Goal: Information Seeking & Learning: Learn about a topic

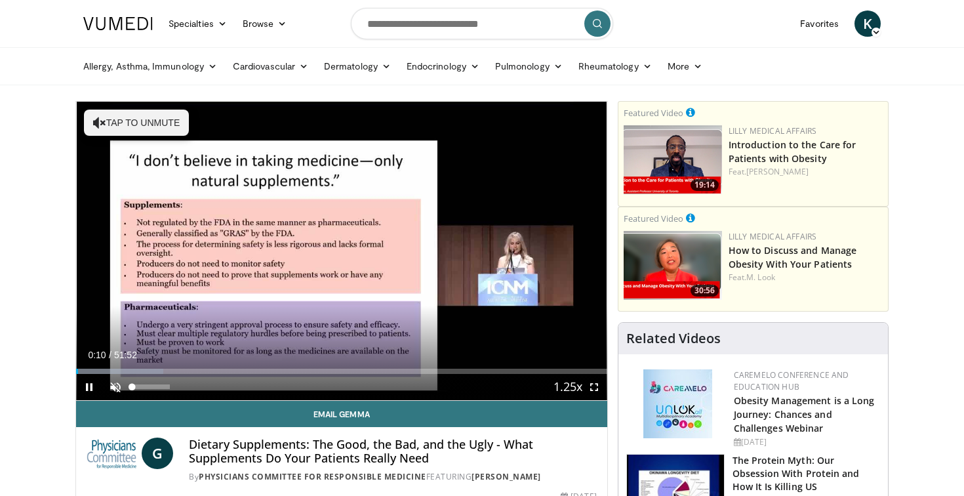
click at [116, 390] on span "Video Player" at bounding box center [115, 387] width 26 height 26
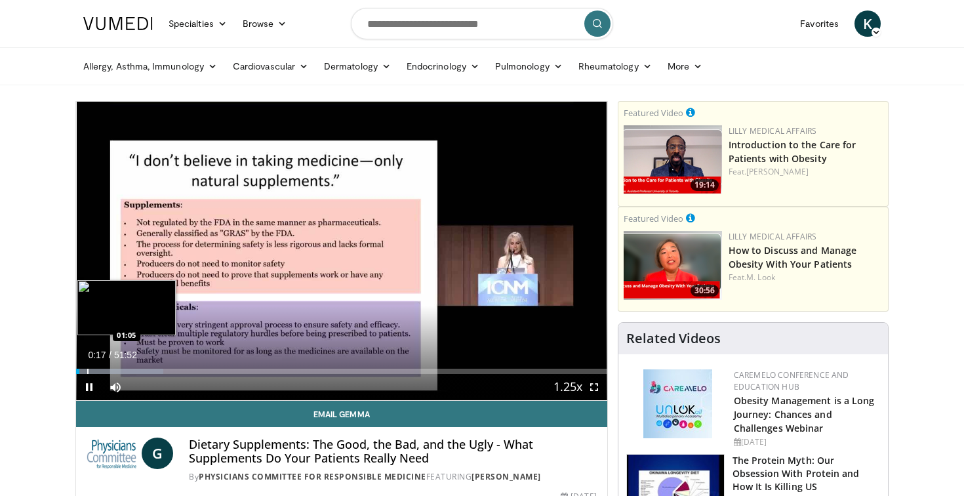
click at [87, 372] on div "Progress Bar" at bounding box center [87, 371] width 1 height 5
click at [94, 370] on div "Progress Bar" at bounding box center [94, 371] width 1 height 5
click at [104, 370] on div "Progress Bar" at bounding box center [104, 371] width 1 height 5
click at [111, 371] on div "Progress Bar" at bounding box center [111, 371] width 1 height 5
click at [118, 369] on div "Progress Bar" at bounding box center [118, 371] width 1 height 5
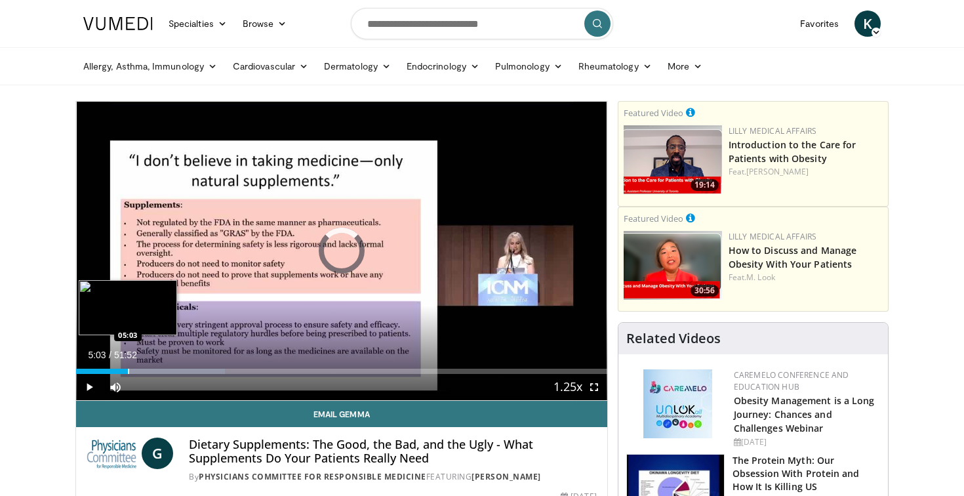
click at [128, 370] on div "Progress Bar" at bounding box center [128, 371] width 1 height 5
click at [136, 369] on div "Progress Bar" at bounding box center [136, 371] width 1 height 5
click at [148, 369] on div "Progress Bar" at bounding box center [148, 371] width 1 height 5
click at [161, 369] on div "Progress Bar" at bounding box center [190, 371] width 120 height 5
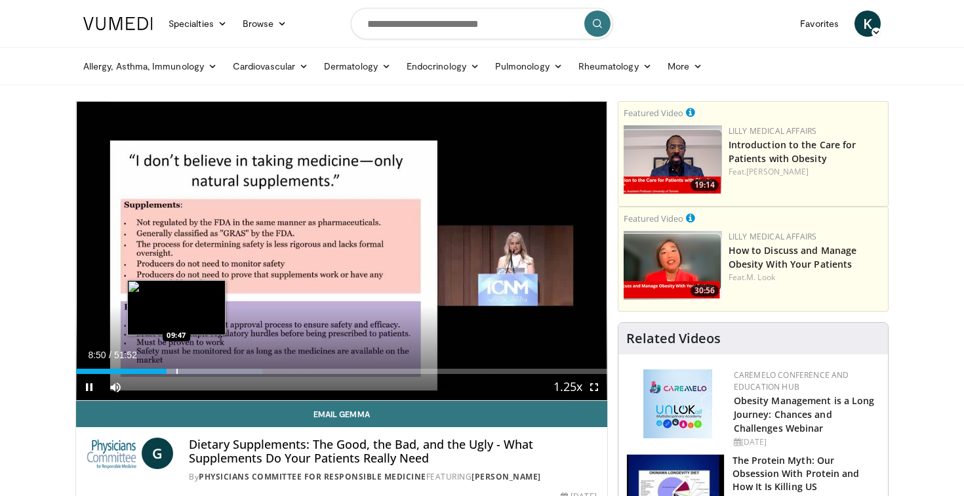
click at [176, 369] on div "Progress Bar" at bounding box center [176, 371] width 1 height 5
click at [189, 369] on div "Progress Bar" at bounding box center [189, 371] width 1 height 5
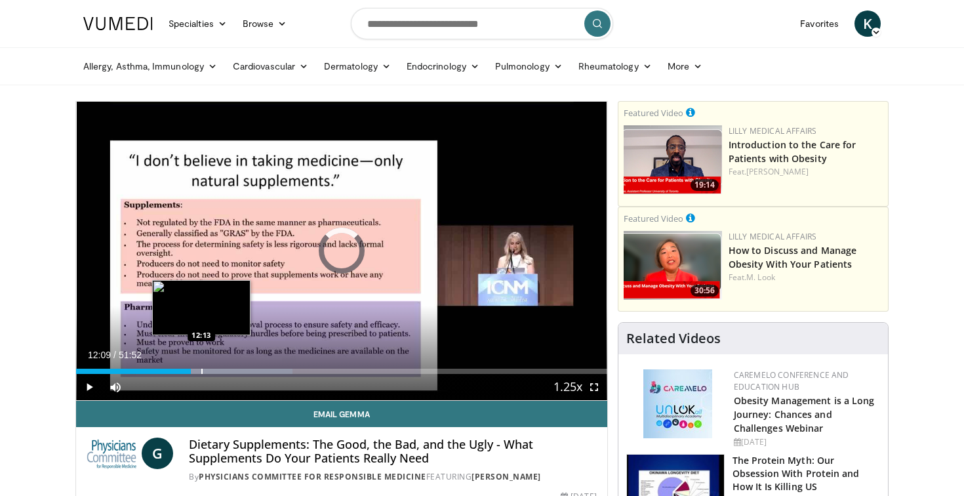
click at [201, 369] on div "Progress Bar" at bounding box center [231, 371] width 121 height 5
click at [216, 369] on div "Progress Bar" at bounding box center [216, 371] width 1 height 5
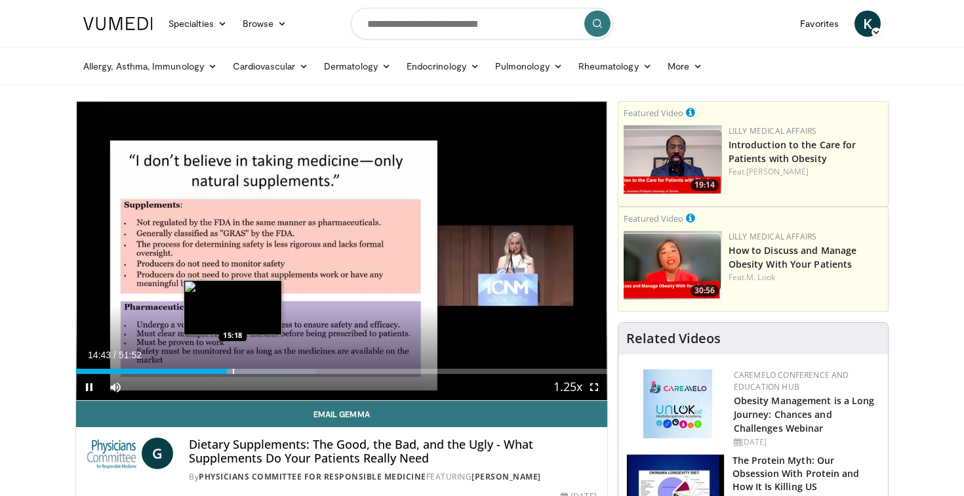
click at [233, 371] on div "Progress Bar" at bounding box center [233, 371] width 1 height 5
click at [241, 372] on div "Progress Bar" at bounding box center [241, 371] width 1 height 5
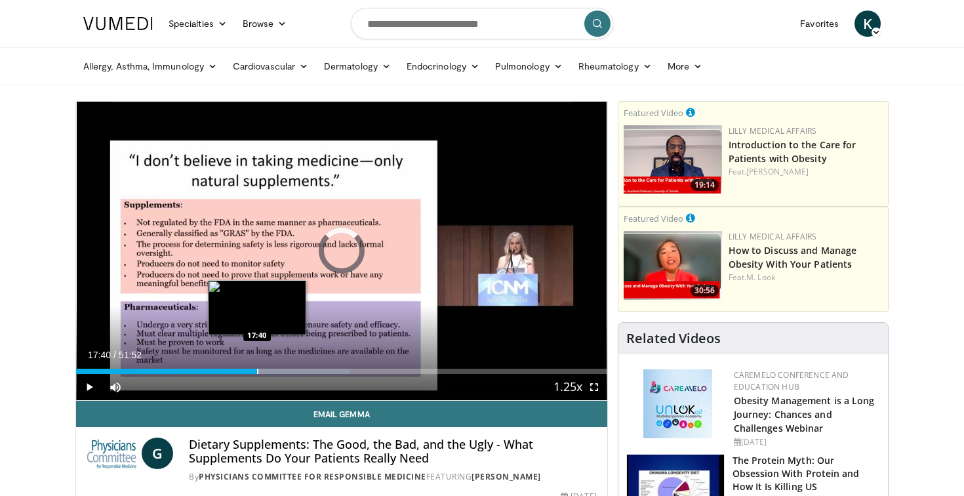
click at [257, 371] on div "Progress Bar" at bounding box center [257, 371] width 1 height 5
click at [272, 372] on div "Progress Bar" at bounding box center [272, 371] width 1 height 5
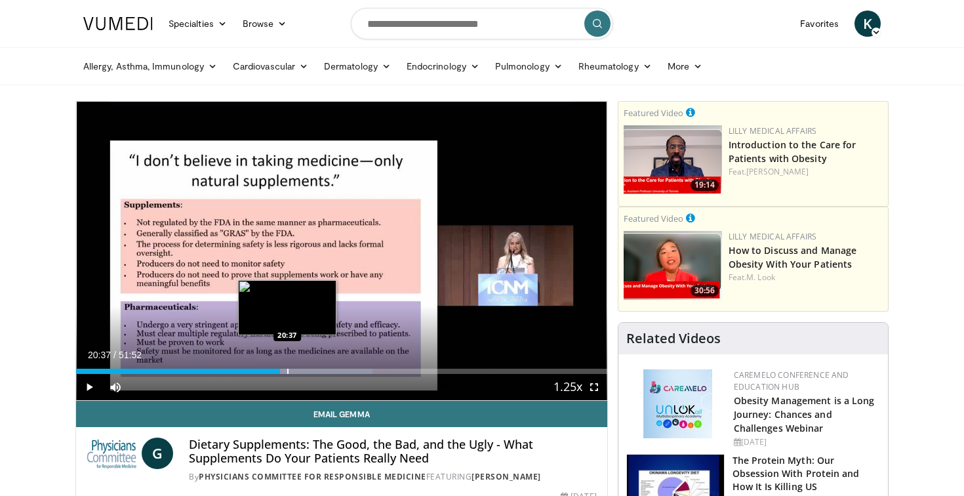
click at [287, 369] on div "Progress Bar" at bounding box center [287, 371] width 1 height 5
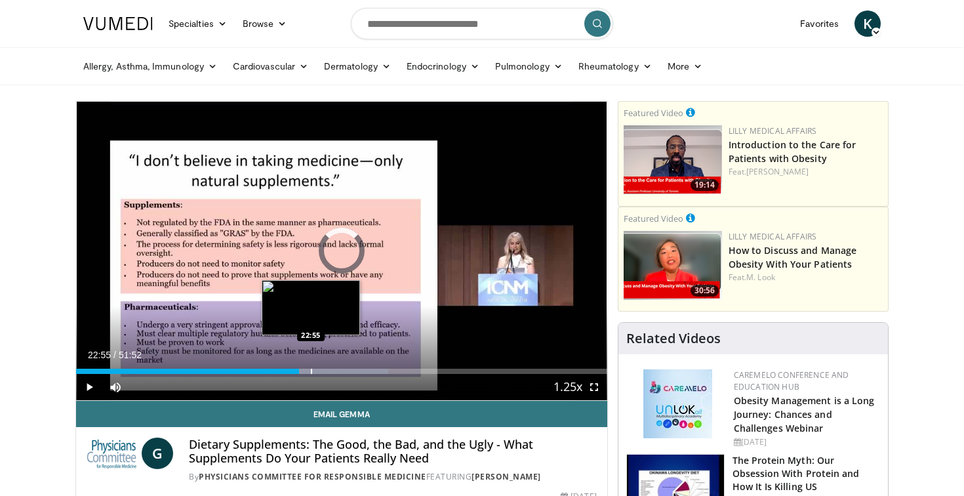
click at [311, 369] on div "Progress Bar" at bounding box center [311, 371] width 1 height 5
click at [324, 371] on div "Progress Bar" at bounding box center [324, 371] width 1 height 5
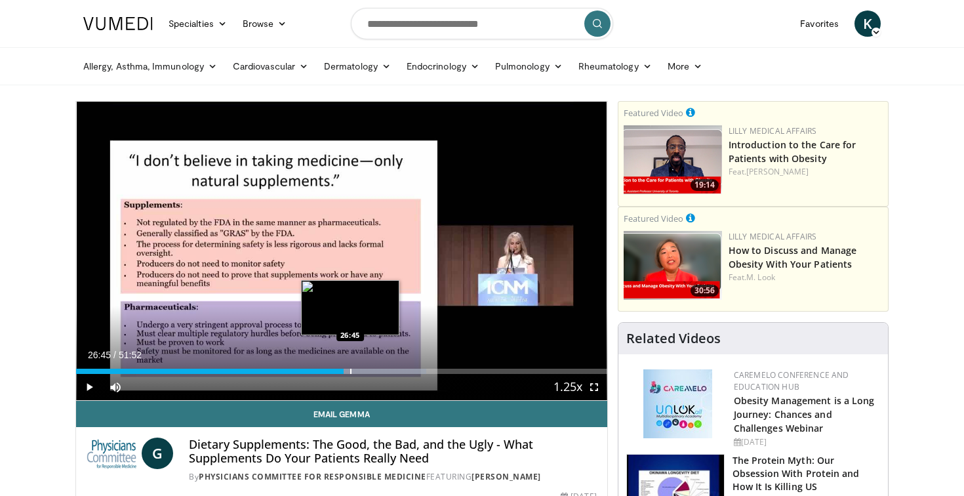
click at [350, 371] on div "Progress Bar" at bounding box center [350, 371] width 1 height 5
click at [361, 369] on div "Progress Bar" at bounding box center [361, 371] width 1 height 5
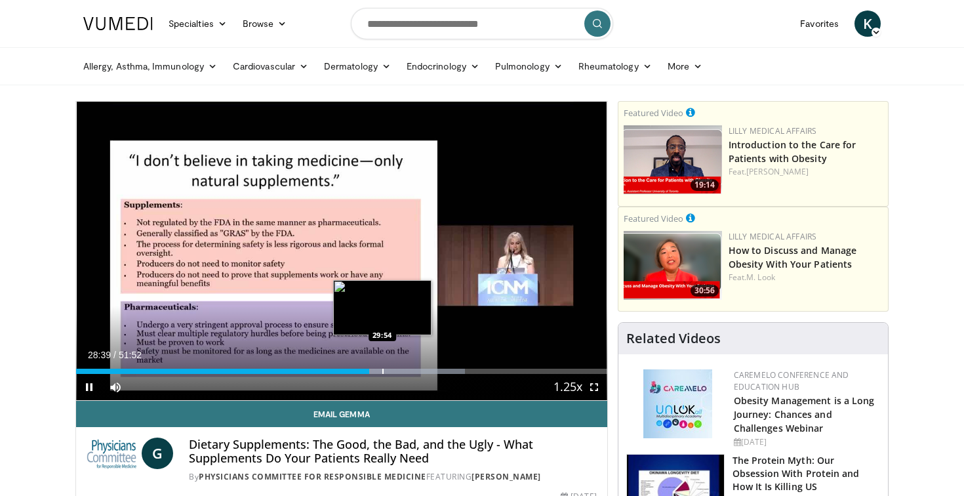
click at [382, 371] on div "Progress Bar" at bounding box center [382, 371] width 1 height 5
click at [395, 369] on div "Progress Bar" at bounding box center [395, 371] width 1 height 5
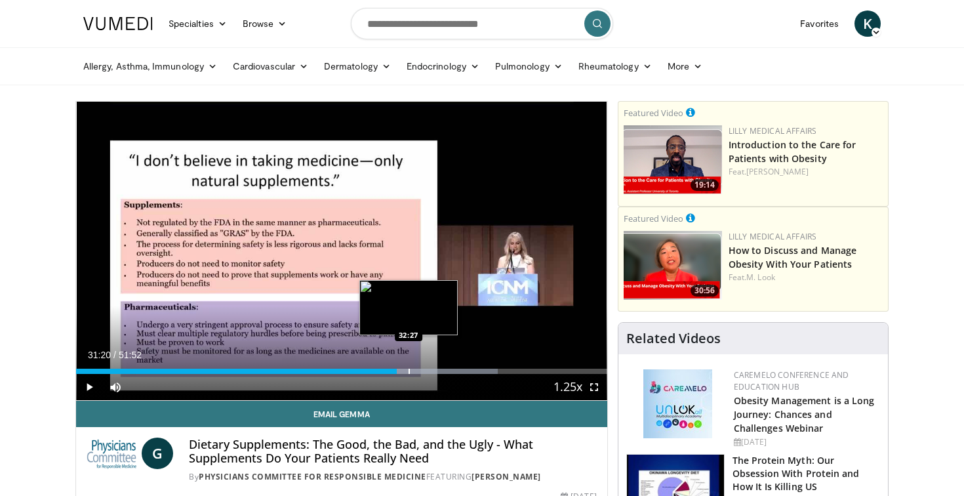
click at [409, 371] on div "Progress Bar" at bounding box center [409, 371] width 1 height 5
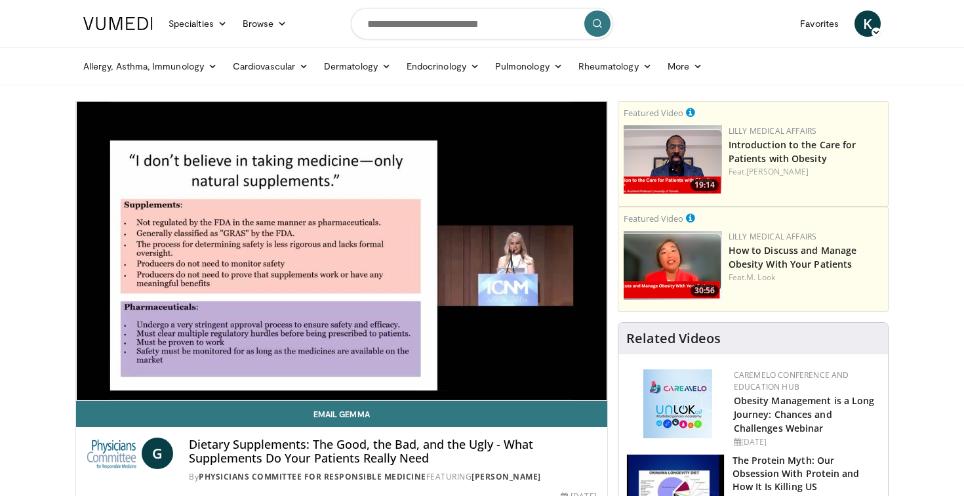
click at [864, 24] on span "K" at bounding box center [867, 23] width 26 height 26
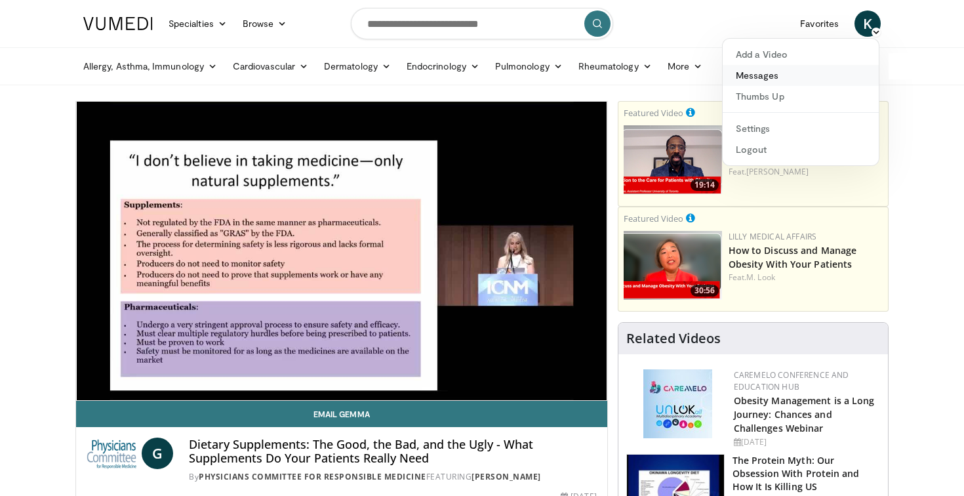
click at [773, 77] on link "Messages" at bounding box center [801, 75] width 156 height 21
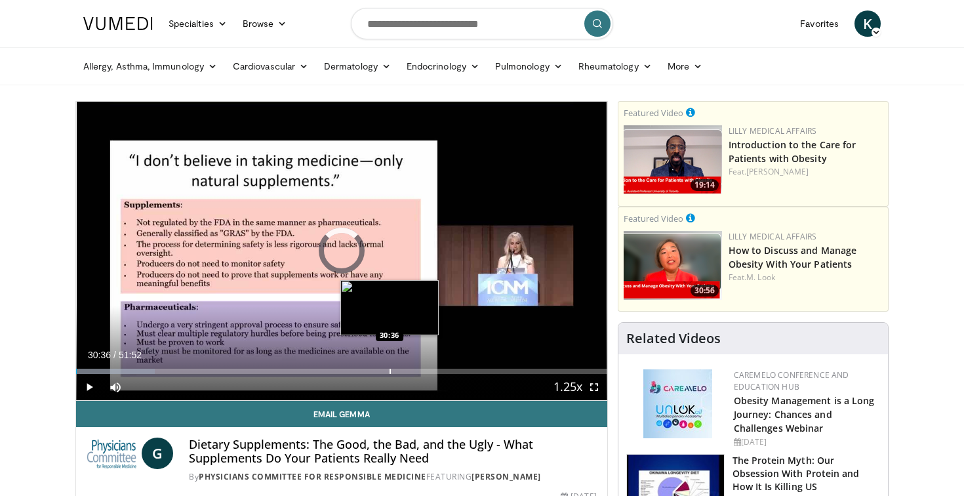
click at [390, 370] on div "Progress Bar" at bounding box center [390, 371] width 1 height 5
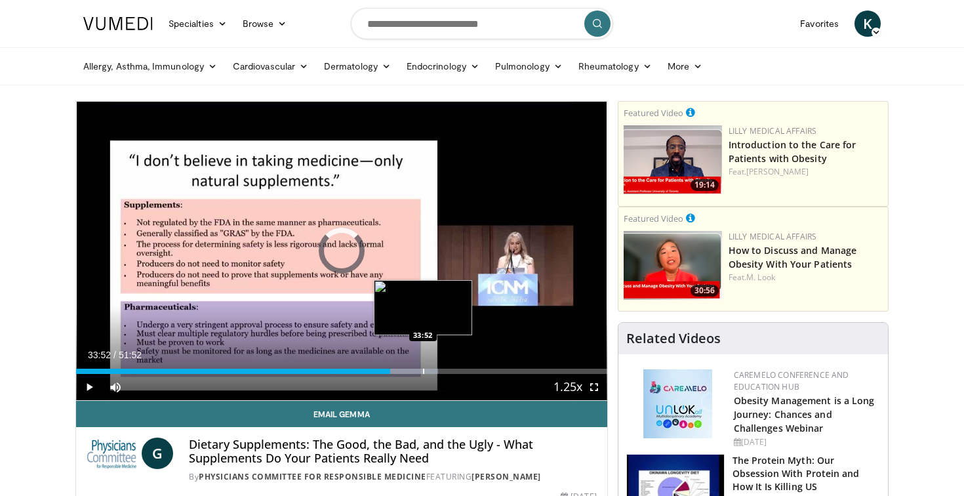
click at [423, 371] on div "Progress Bar" at bounding box center [423, 371] width 1 height 5
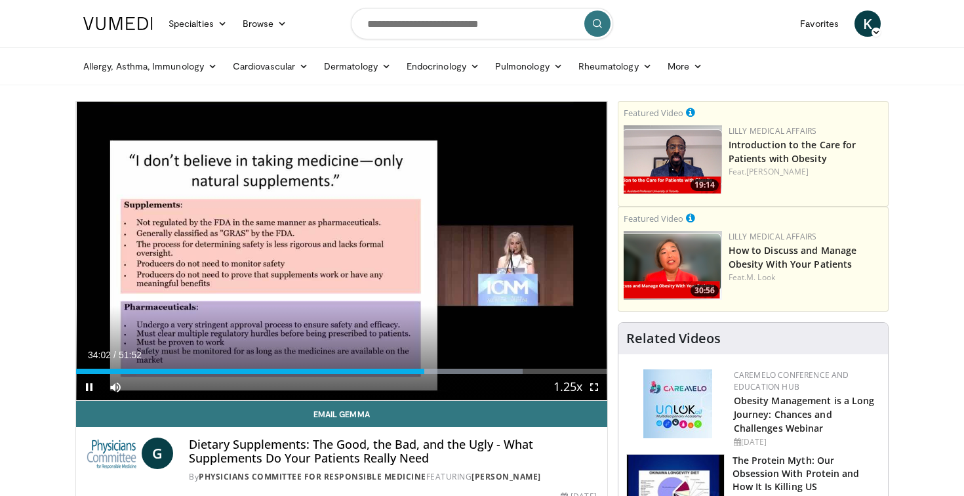
click at [594, 391] on span "Video Player" at bounding box center [594, 387] width 26 height 26
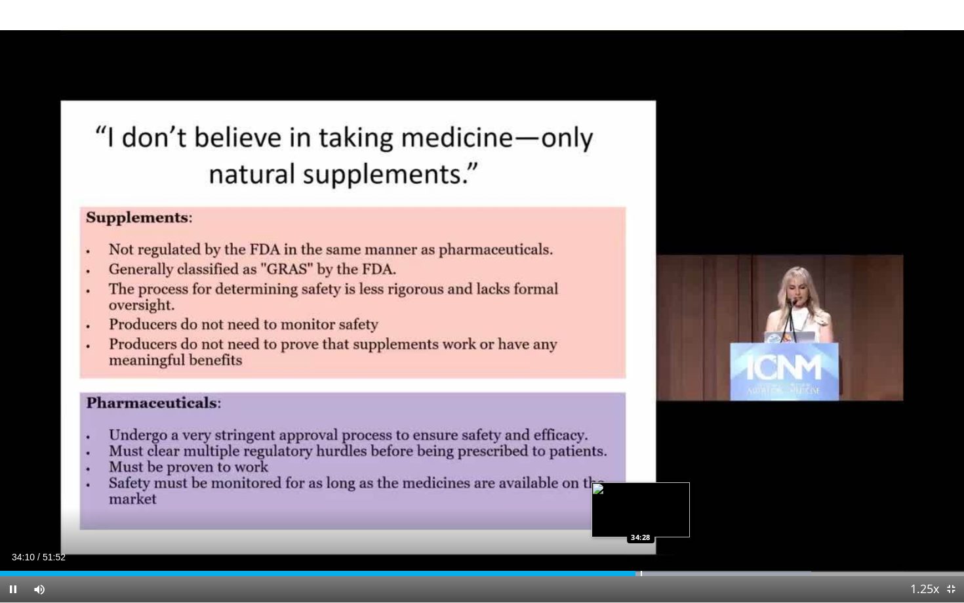
click at [641, 495] on div "Progress Bar" at bounding box center [641, 573] width 1 height 5
click at [658, 495] on div "Loaded : 87.01% 34:47 35:25" at bounding box center [482, 569] width 964 height 12
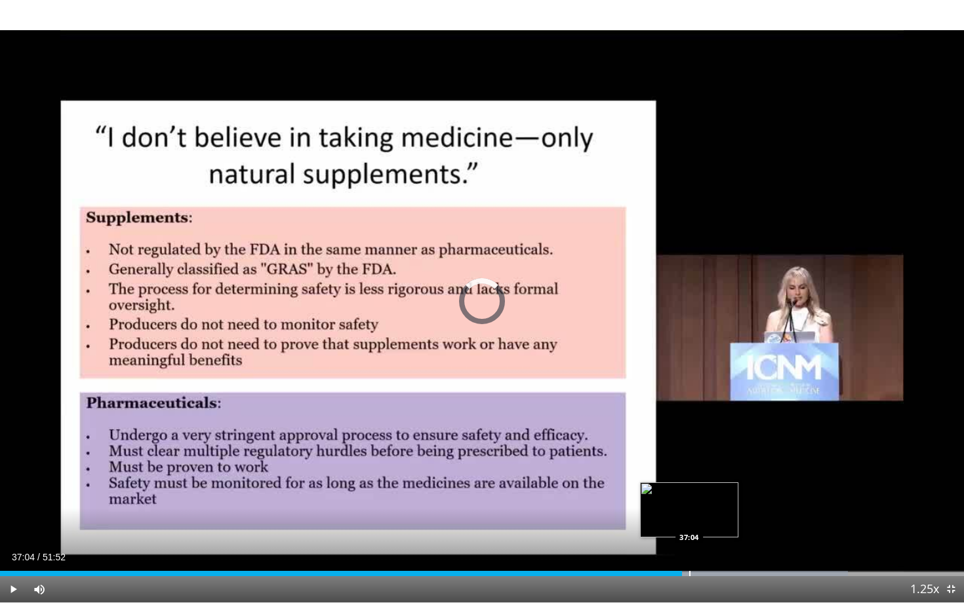
click at [689, 495] on div "Progress Bar" at bounding box center [689, 573] width 1 height 5
click at [701, 495] on div "Progress Bar" at bounding box center [701, 573] width 1 height 5
click at [715, 495] on div "Progress Bar" at bounding box center [715, 573] width 1 height 5
click at [728, 495] on div "Progress Bar" at bounding box center [728, 573] width 1 height 5
click at [754, 495] on div "Progress Bar" at bounding box center [754, 573] width 1 height 5
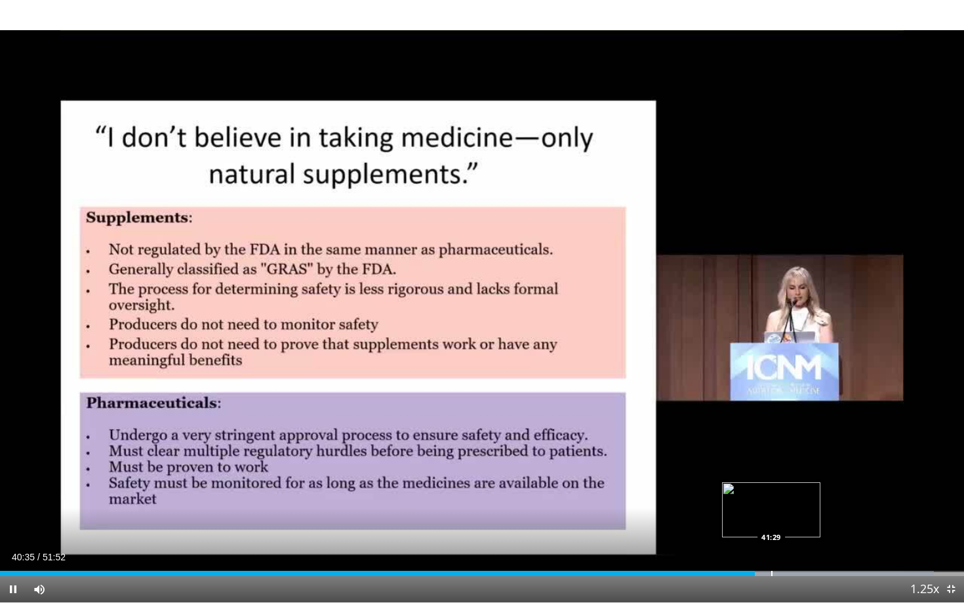
click at [771, 495] on div "Loaded : 96.90% 40:36 41:29" at bounding box center [482, 569] width 964 height 12
click at [839, 495] on div "Progress Bar" at bounding box center [839, 573] width 1 height 5
click at [858, 495] on div "Progress Bar" at bounding box center [858, 573] width 1 height 5
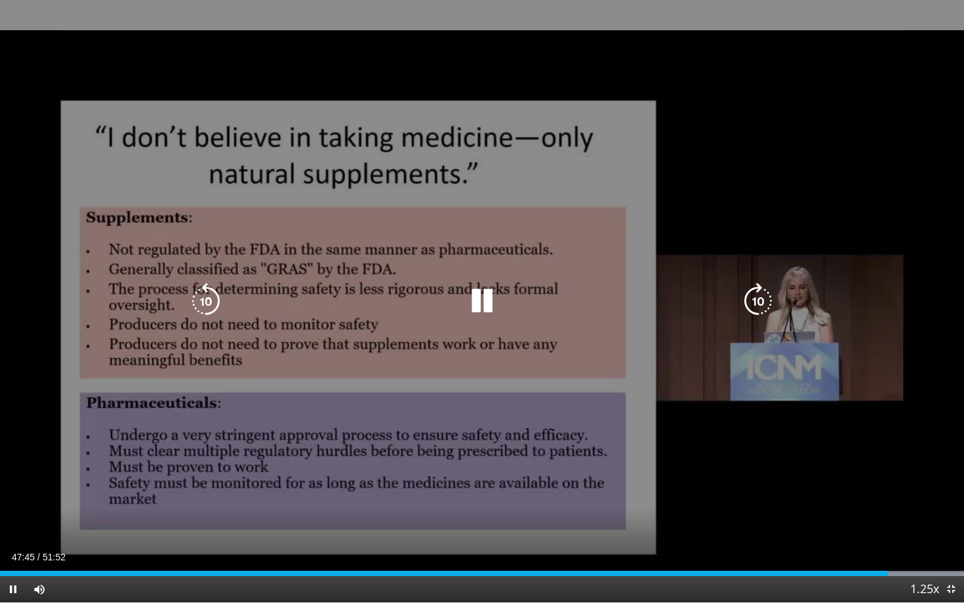
click at [758, 299] on icon "Video Player" at bounding box center [758, 301] width 37 height 37
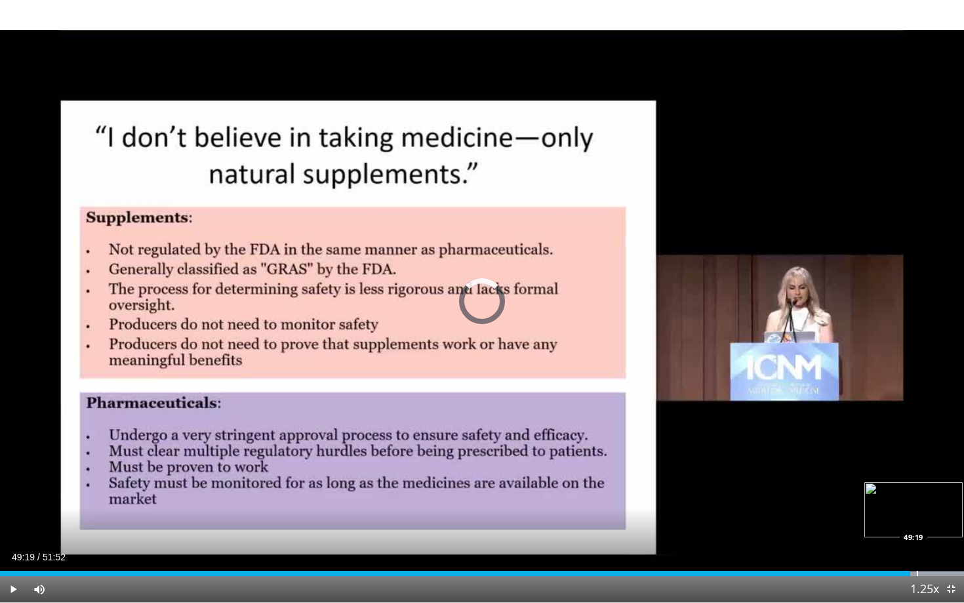
click at [917, 495] on div "Progress Bar" at bounding box center [917, 573] width 1 height 5
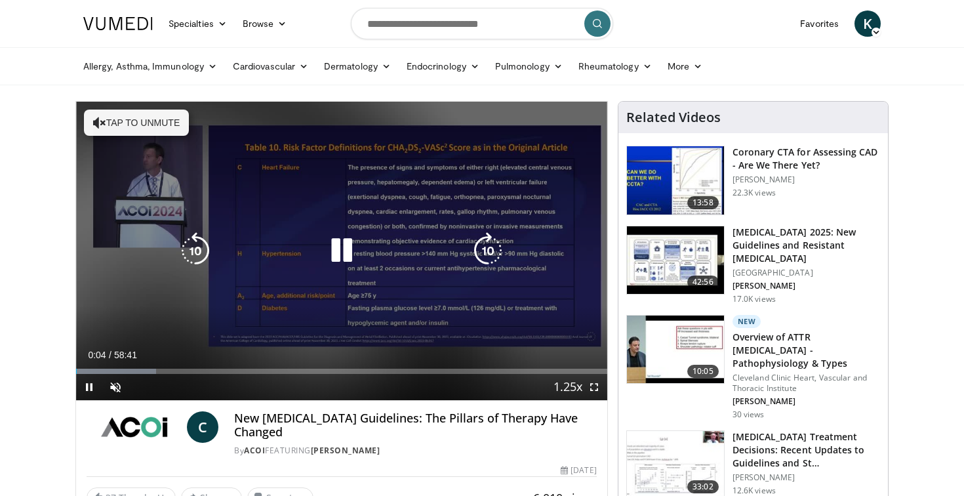
click at [99, 121] on icon "Video Player" at bounding box center [99, 122] width 13 height 13
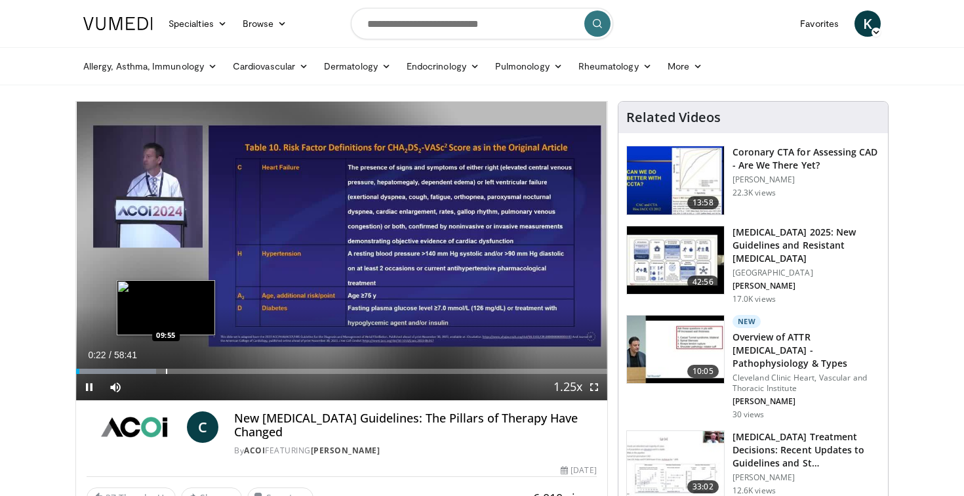
click at [166, 371] on div "Progress Bar" at bounding box center [166, 371] width 1 height 5
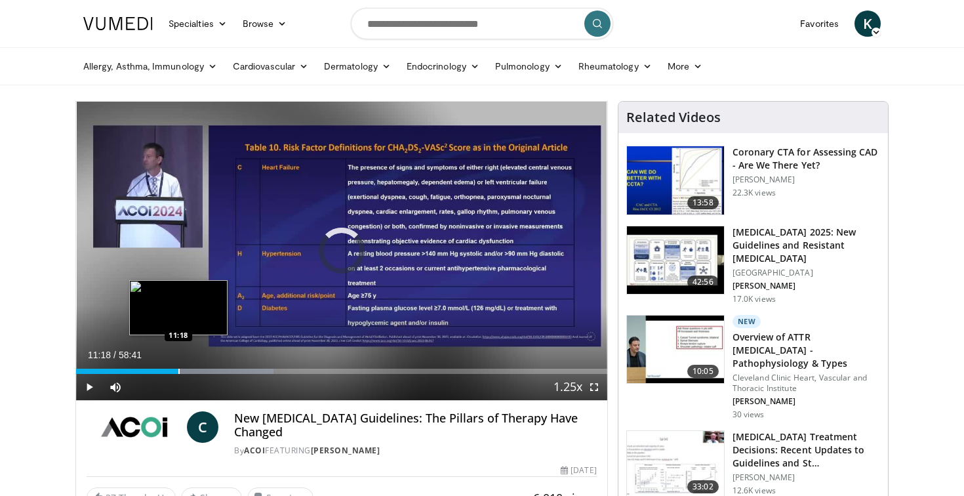
click at [178, 371] on div "Progress Bar" at bounding box center [178, 371] width 1 height 5
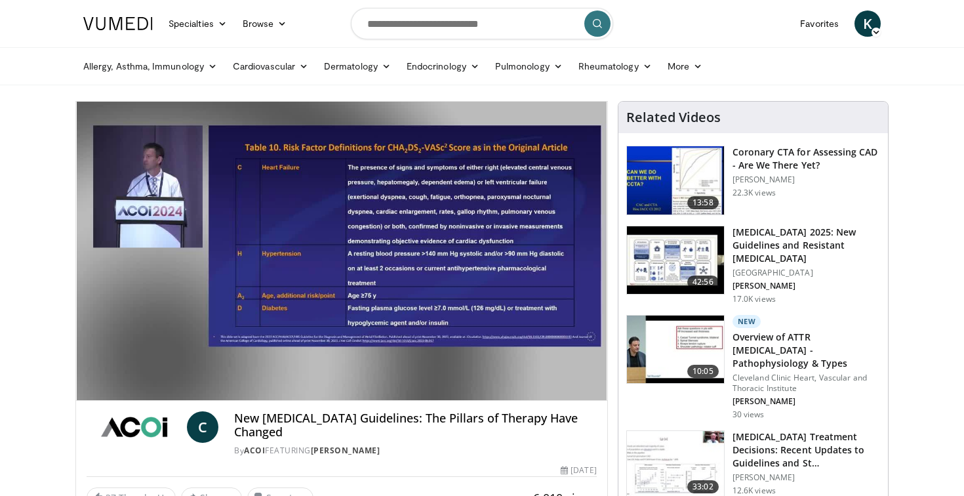
click at [197, 371] on video-js "**********" at bounding box center [341, 251] width 531 height 299
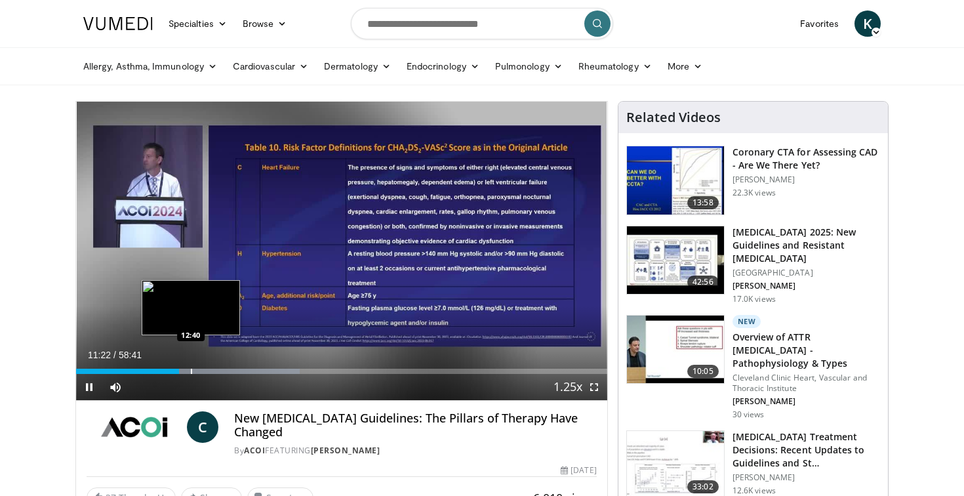
click at [191, 372] on div "Progress Bar" at bounding box center [191, 371] width 1 height 5
click at [203, 371] on div "Progress Bar" at bounding box center [203, 371] width 1 height 5
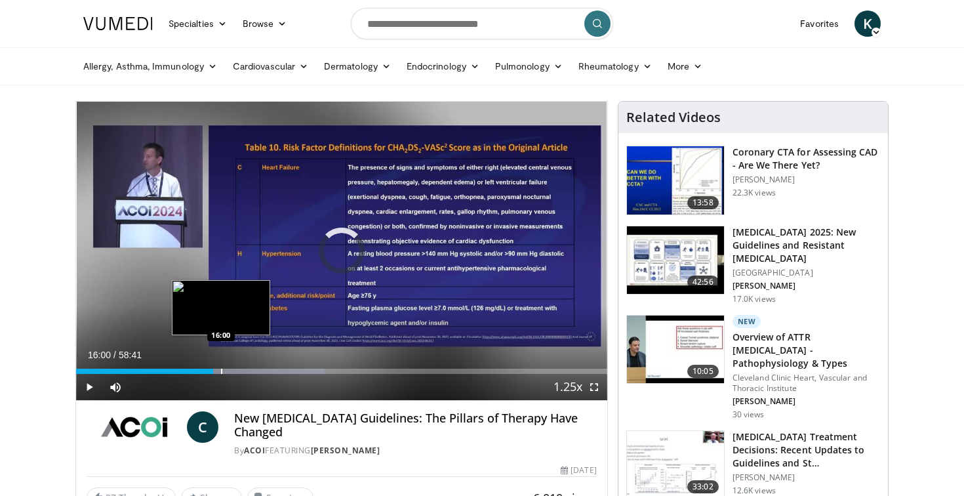
click at [221, 369] on div "Progress Bar" at bounding box center [221, 371] width 1 height 5
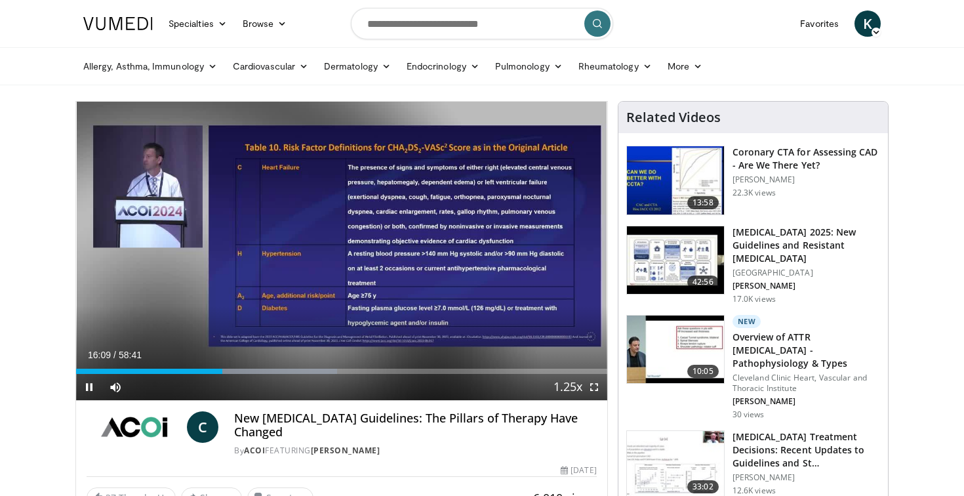
click at [592, 388] on span "Video Player" at bounding box center [594, 387] width 26 height 26
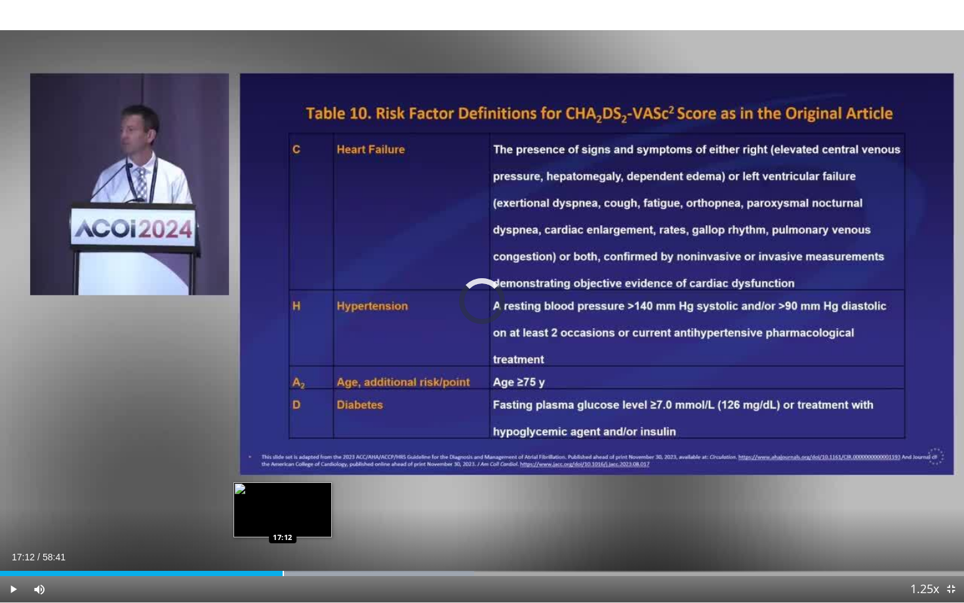
click at [283, 495] on div "Progress Bar" at bounding box center [283, 573] width 1 height 5
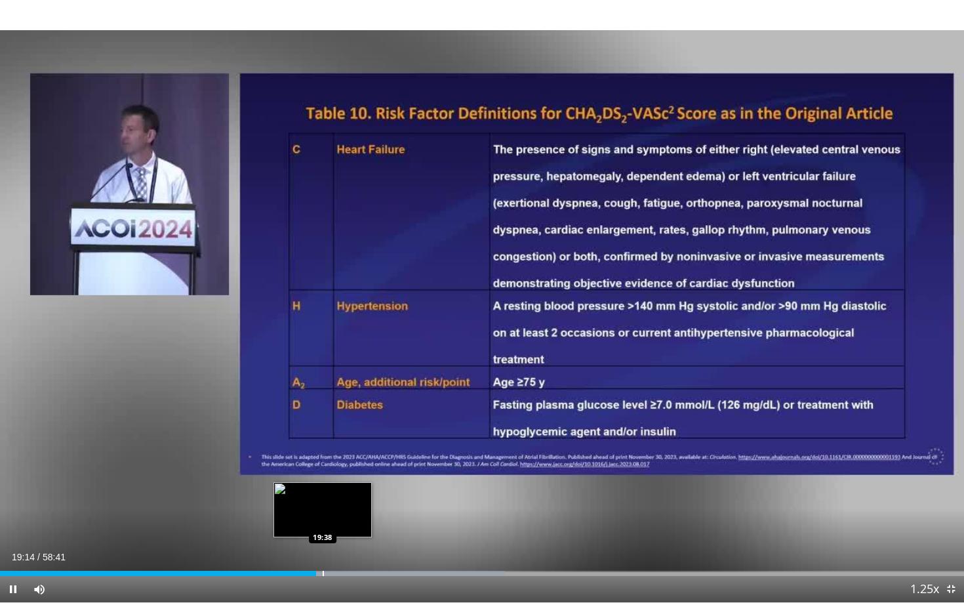
click at [323, 495] on div "Progress Bar" at bounding box center [323, 573] width 1 height 5
click at [339, 495] on div "Progress Bar" at bounding box center [339, 573] width 1 height 5
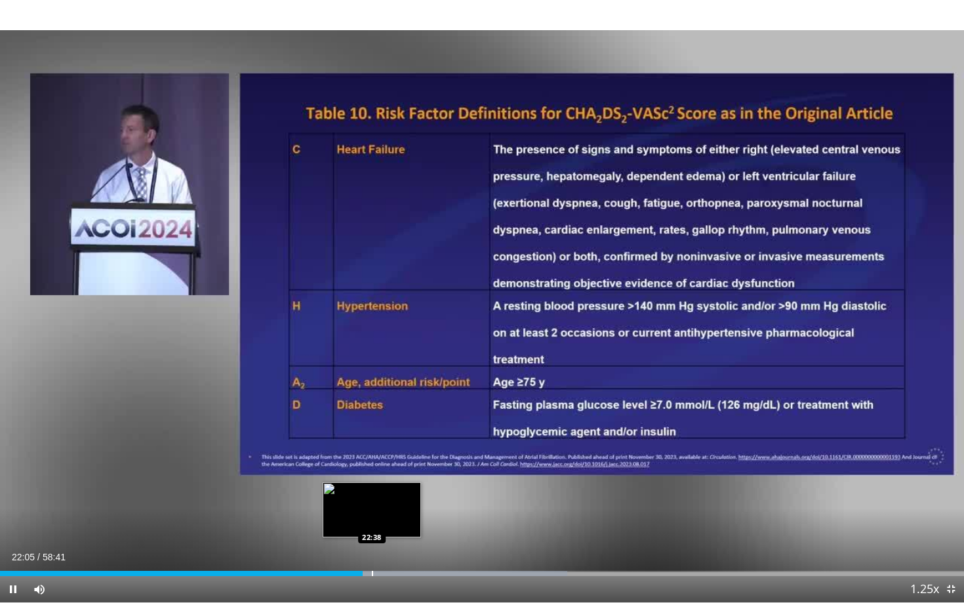
click at [372, 495] on div "Progress Bar" at bounding box center [372, 573] width 1 height 5
click at [386, 495] on div "Progress Bar" at bounding box center [386, 573] width 1 height 5
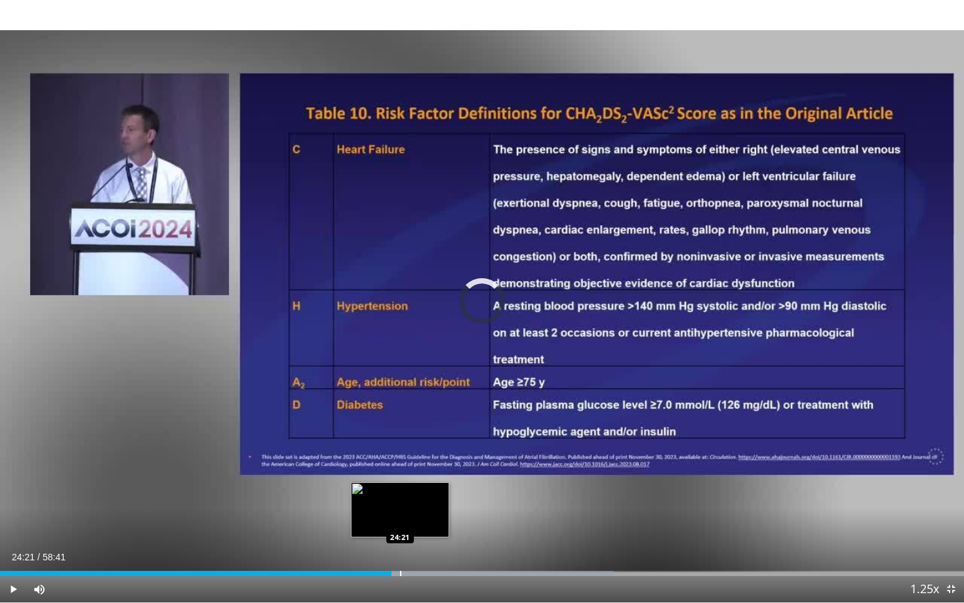
click at [400, 495] on div "Progress Bar" at bounding box center [400, 573] width 1 height 5
click at [414, 495] on div "Progress Bar" at bounding box center [414, 573] width 1 height 5
click at [426, 495] on div "Progress Bar" at bounding box center [426, 573] width 1 height 5
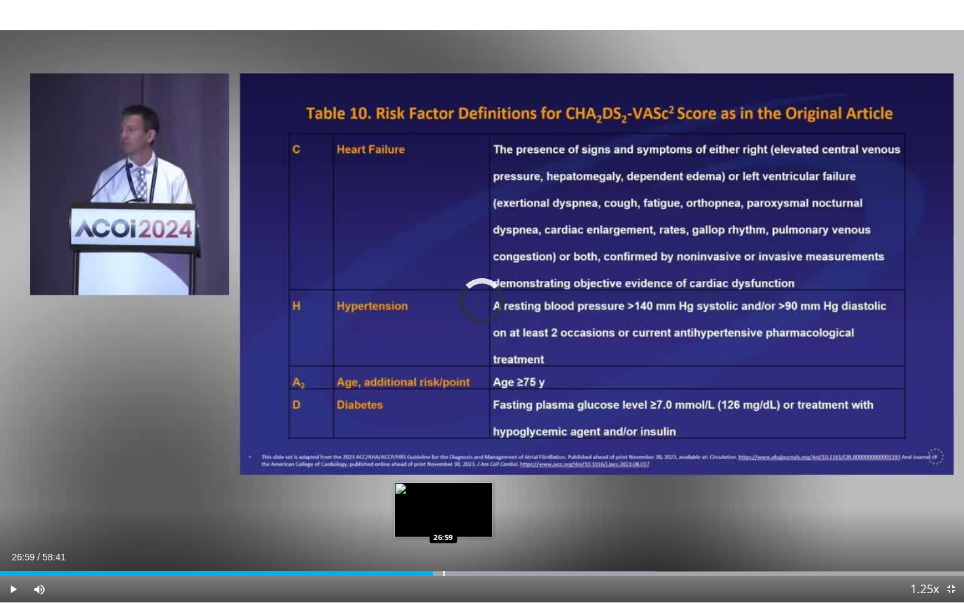
click at [443, 495] on div "Progress Bar" at bounding box center [443, 573] width 1 height 5
click at [456, 495] on div "Progress Bar" at bounding box center [456, 573] width 1 height 5
click at [464, 495] on div "Progress Bar" at bounding box center [464, 573] width 1 height 5
click at [473, 495] on div "Progress Bar" at bounding box center [473, 573] width 1 height 5
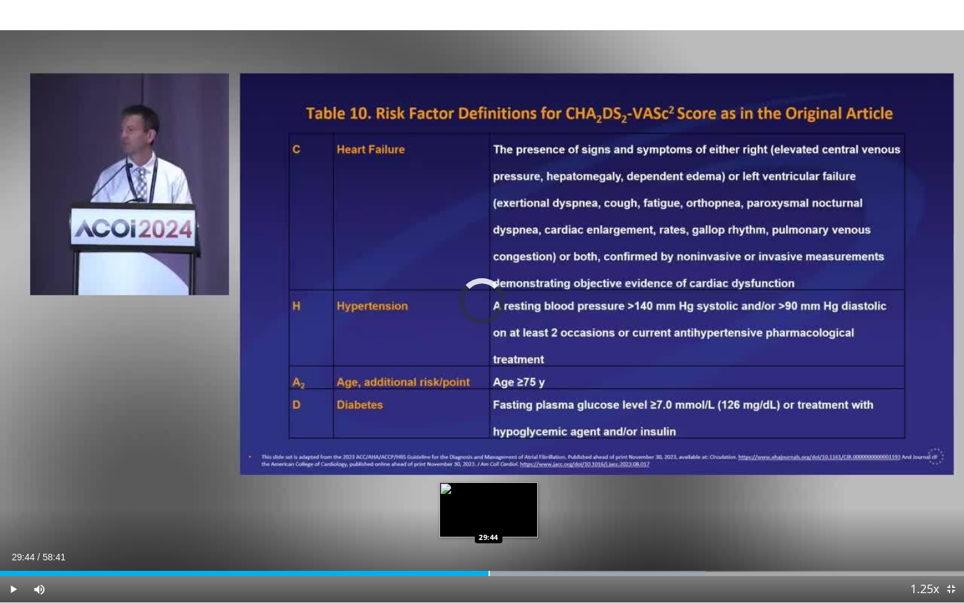
click at [489, 495] on div "Progress Bar" at bounding box center [489, 573] width 1 height 5
click at [501, 495] on div "Progress Bar" at bounding box center [501, 573] width 1 height 5
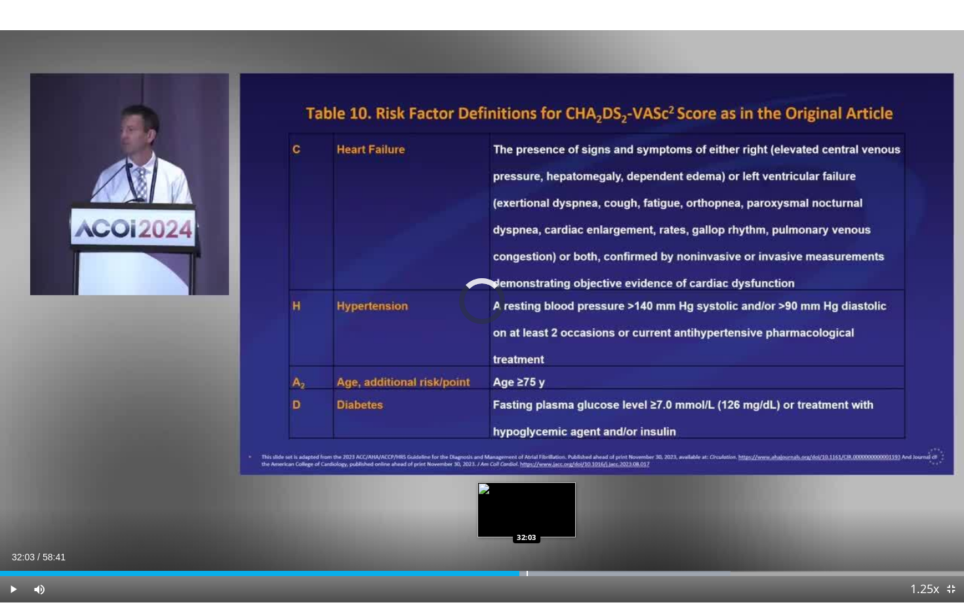
click at [527, 495] on div "Progress Bar" at bounding box center [527, 573] width 1 height 5
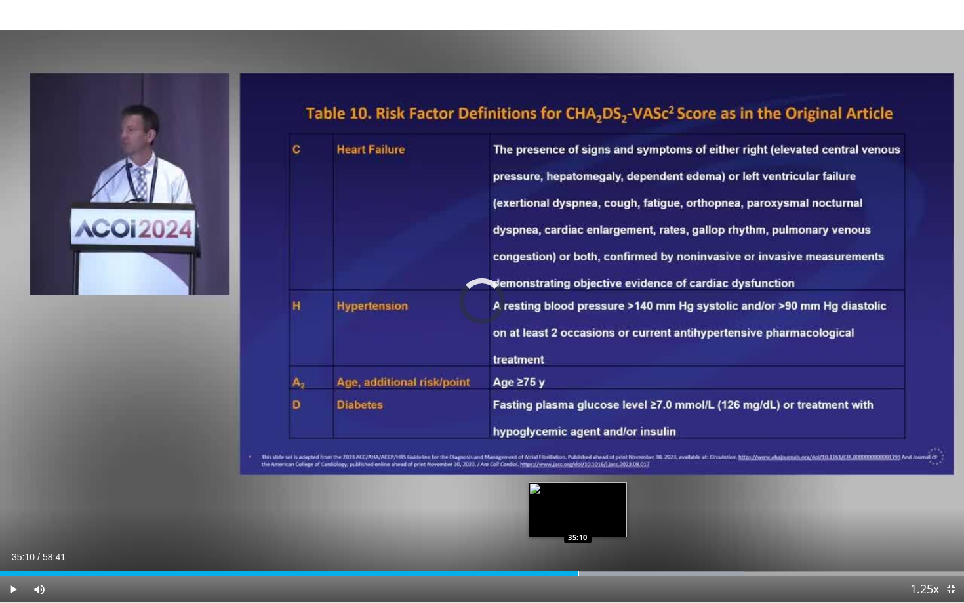
click at [578, 495] on div "Progress Bar" at bounding box center [578, 573] width 1 height 5
click at [590, 495] on div "Progress Bar" at bounding box center [590, 573] width 1 height 5
click at [601, 495] on div "Progress Bar" at bounding box center [601, 573] width 1 height 5
click at [617, 495] on div "Progress Bar" at bounding box center [617, 573] width 1 height 5
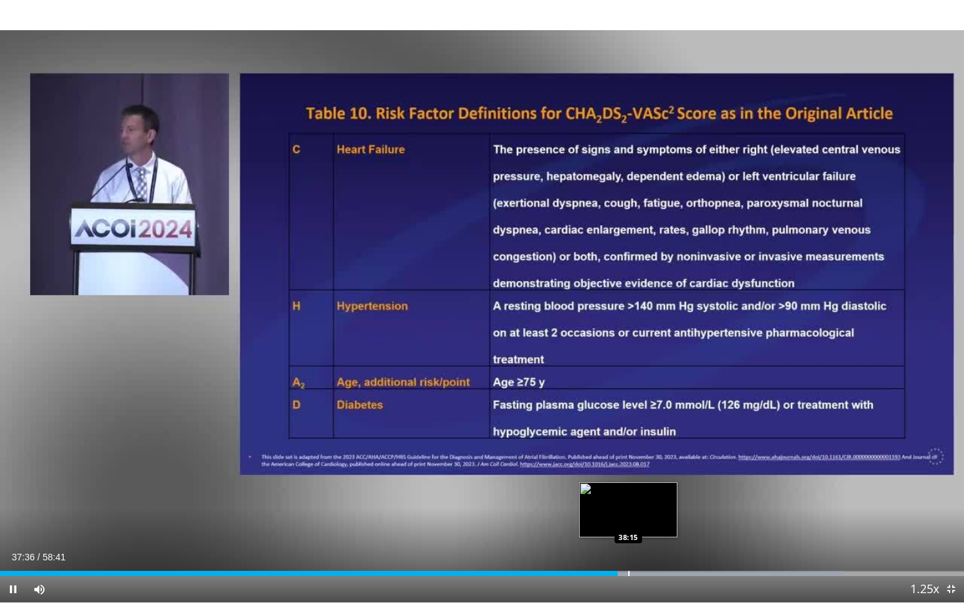
click at [628, 495] on div "Progress Bar" at bounding box center [628, 573] width 1 height 5
click at [641, 495] on div "Progress Bar" at bounding box center [641, 573] width 1 height 5
click at [652, 495] on div "Progress Bar" at bounding box center [652, 573] width 1 height 5
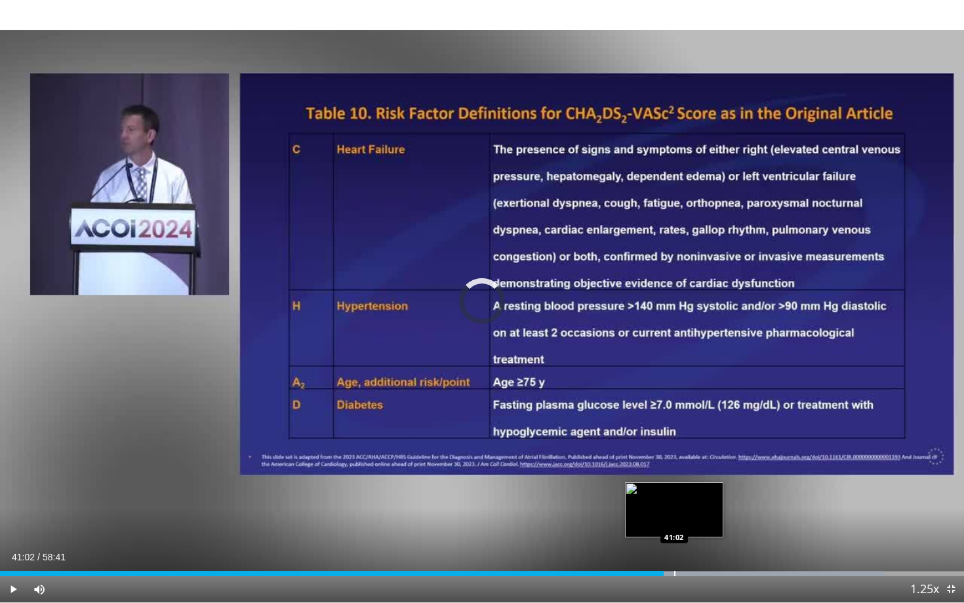
click at [674, 495] on div "Progress Bar" at bounding box center [674, 573] width 1 height 5
click at [685, 495] on div "Progress Bar" at bounding box center [685, 573] width 1 height 5
click at [710, 495] on div "Progress Bar" at bounding box center [710, 573] width 1 height 5
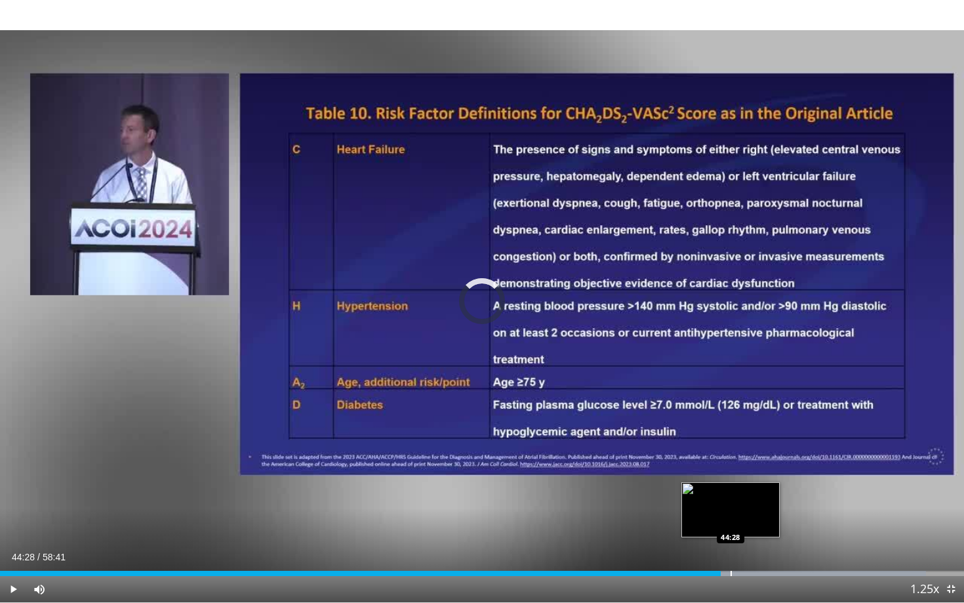
click at [731, 495] on div "Progress Bar" at bounding box center [731, 573] width 1 height 5
click at [750, 495] on div "Progress Bar" at bounding box center [750, 573] width 1 height 5
click at [761, 495] on div "Progress Bar" at bounding box center [761, 573] width 1 height 5
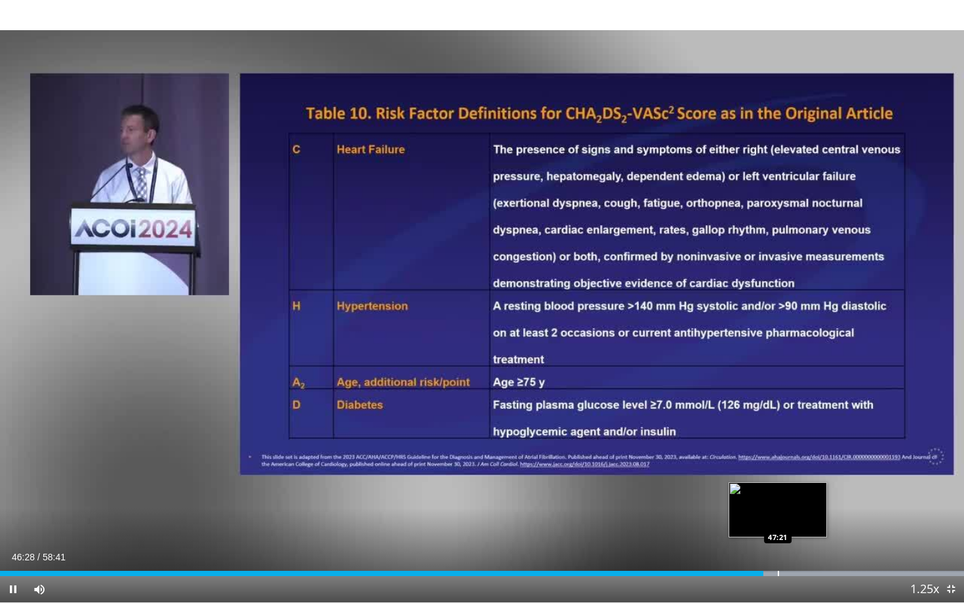
click at [778, 495] on div "Progress Bar" at bounding box center [778, 573] width 1 height 5
click at [792, 495] on div "Progress Bar" at bounding box center [792, 573] width 1 height 5
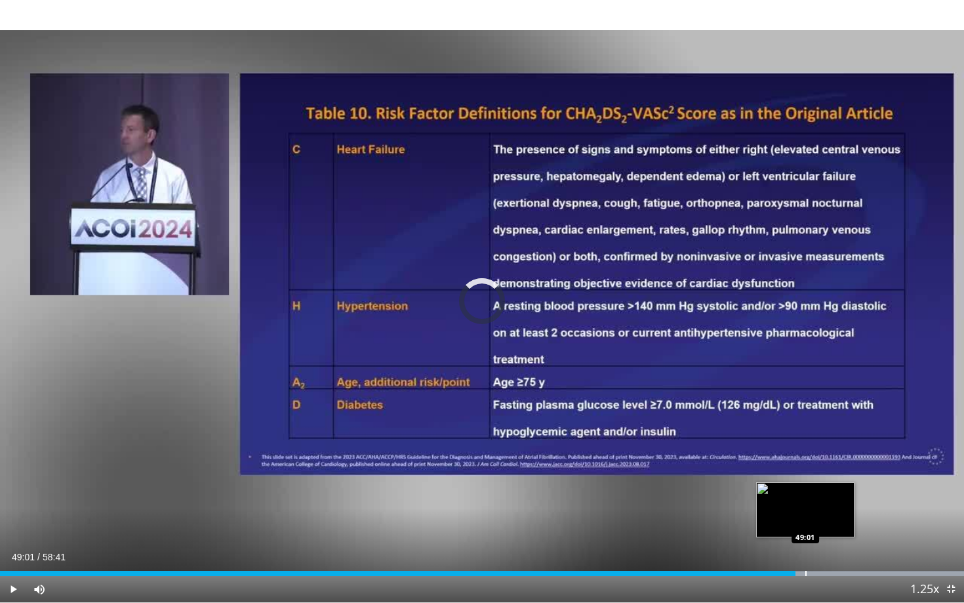
click at [805, 495] on div "Progress Bar" at bounding box center [805, 573] width 1 height 5
click at [795, 495] on div "Progress Bar" at bounding box center [795, 573] width 1 height 5
click at [826, 495] on div "Loaded : 100.00% 49:46 50:16" at bounding box center [482, 569] width 964 height 12
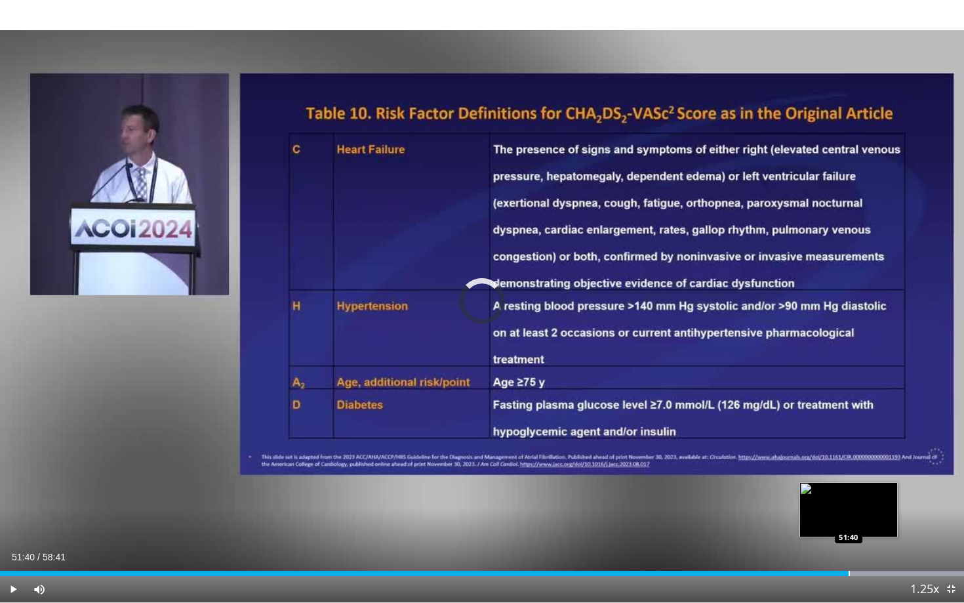
click at [849, 495] on div "Progress Bar" at bounding box center [849, 573] width 1 height 5
click at [874, 495] on div "Progress Bar" at bounding box center [874, 573] width 1 height 5
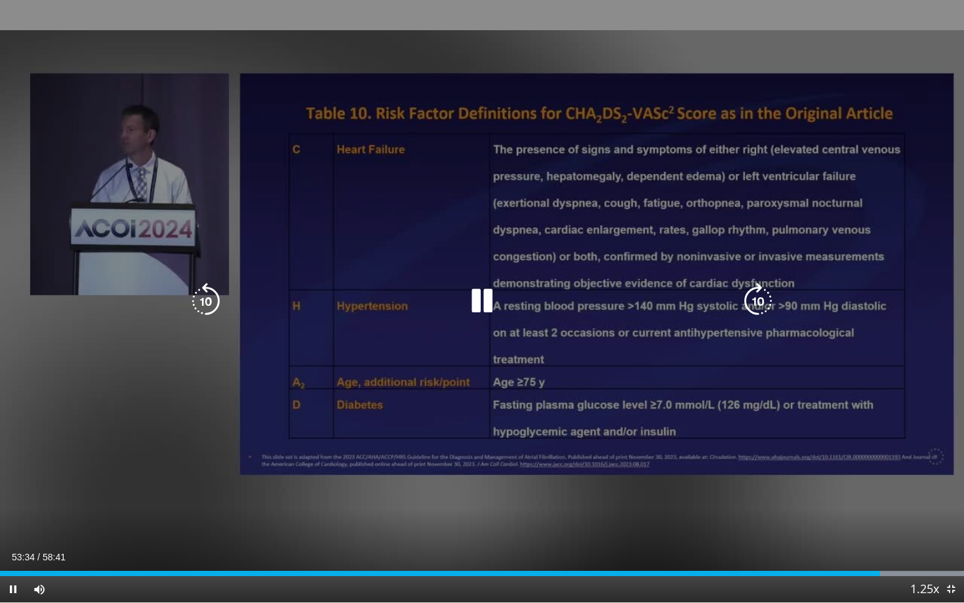
click at [198, 301] on icon "Video Player" at bounding box center [206, 301] width 37 height 37
click at [199, 308] on icon "Video Player" at bounding box center [206, 301] width 37 height 37
click at [482, 294] on icon "Video Player" at bounding box center [482, 301] width 37 height 37
click at [483, 304] on icon "Video Player" at bounding box center [482, 301] width 37 height 37
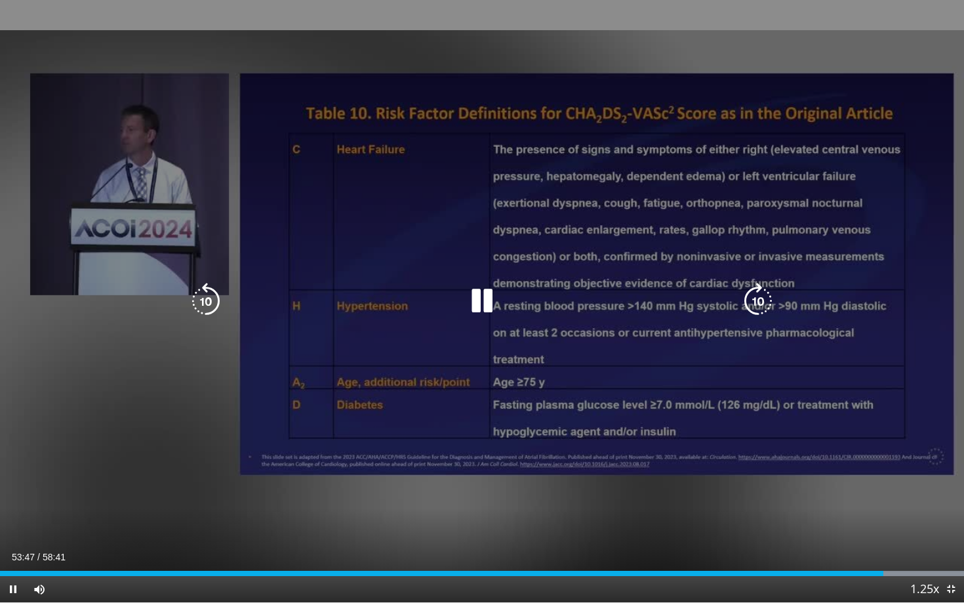
click at [759, 308] on icon "Video Player" at bounding box center [758, 301] width 37 height 37
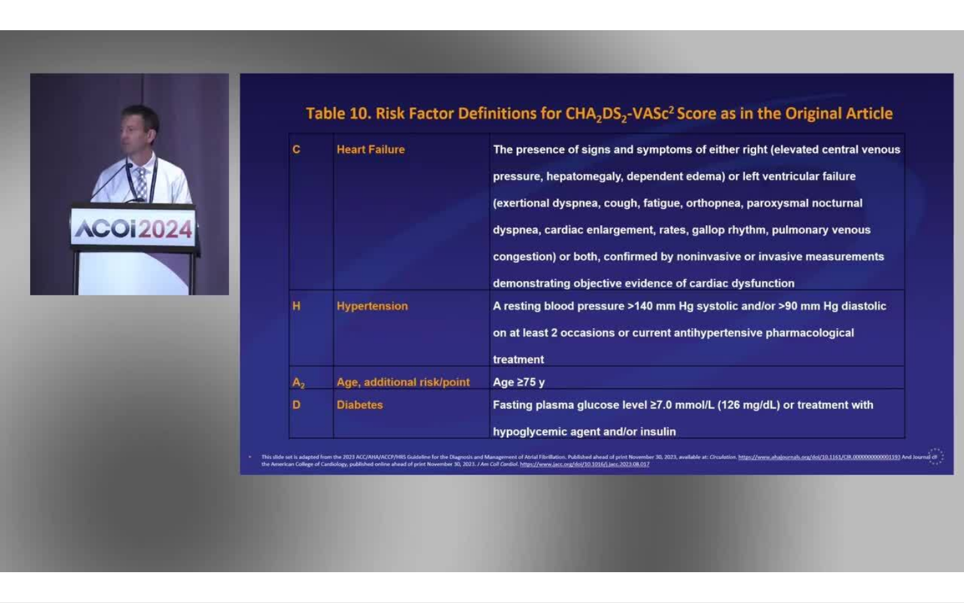
click at [901, 495] on video-js "**********" at bounding box center [482, 301] width 964 height 603
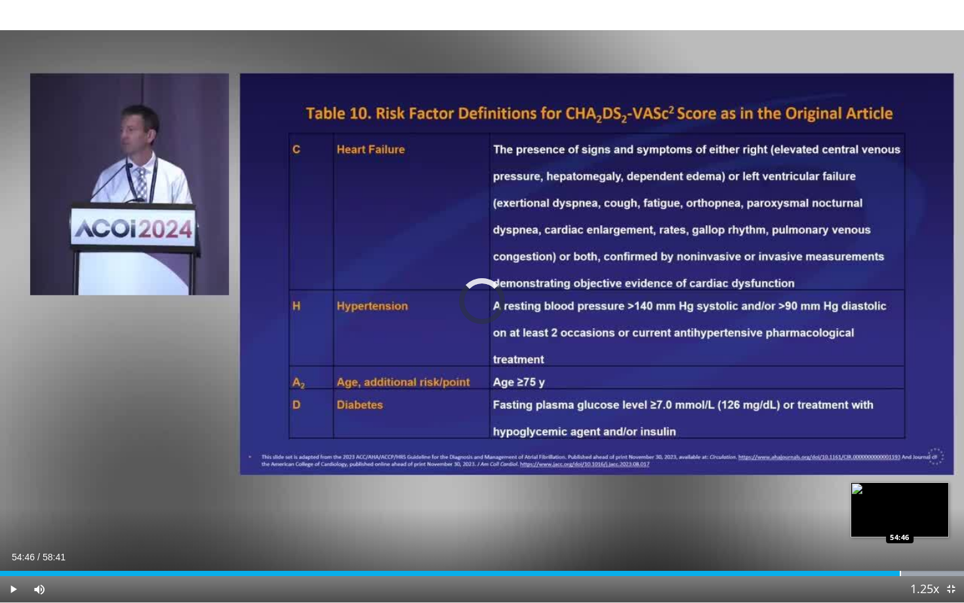
click at [900, 495] on div "Progress Bar" at bounding box center [900, 573] width 1 height 5
click at [906, 495] on div "Progress Bar" at bounding box center [906, 573] width 1 height 5
click at [915, 495] on div "Progress Bar" at bounding box center [915, 573] width 1 height 5
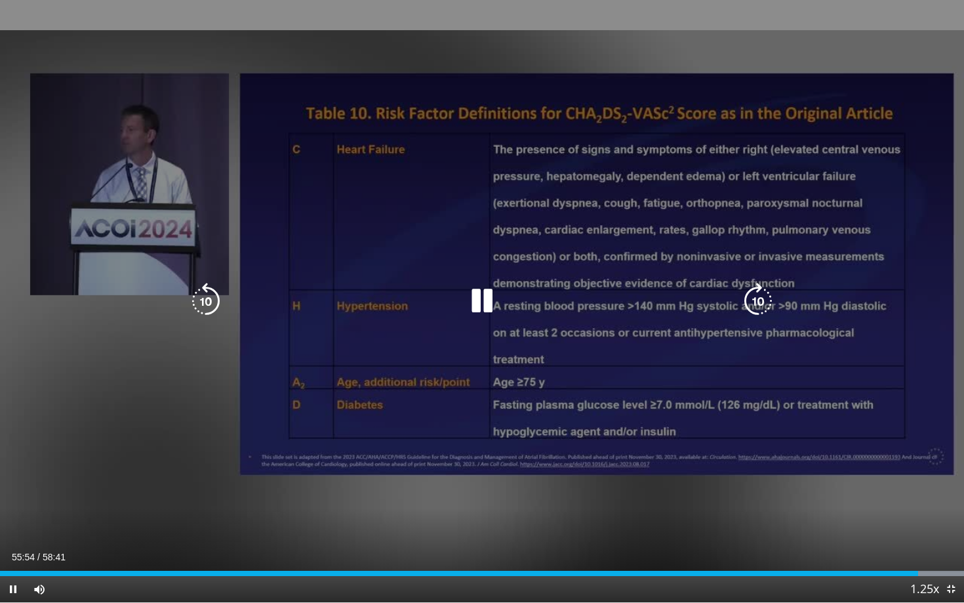
click at [756, 306] on icon "Video Player" at bounding box center [758, 301] width 37 height 37
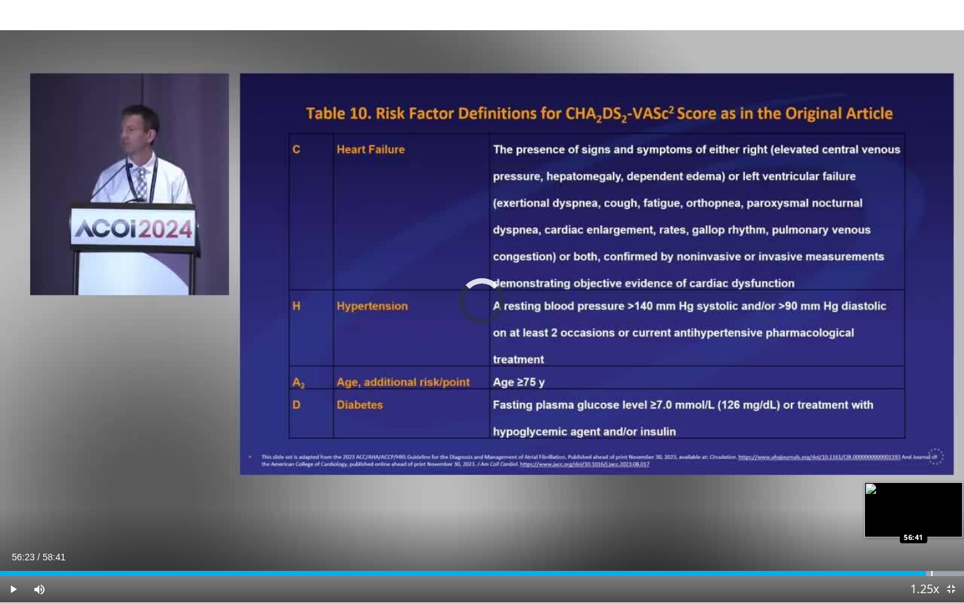
click at [931, 495] on div "Progress Bar" at bounding box center [931, 573] width 1 height 5
click at [938, 495] on div "Progress Bar" at bounding box center [938, 573] width 1 height 5
click at [946, 495] on div "Progress Bar" at bounding box center [946, 573] width 1 height 5
click at [954, 495] on div "Progress Bar" at bounding box center [954, 573] width 1 height 5
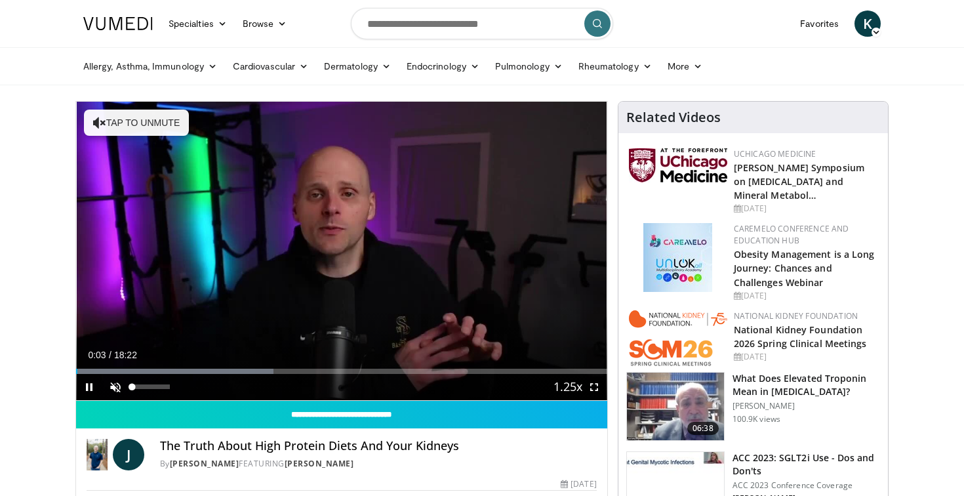
click at [114, 388] on span "Video Player" at bounding box center [115, 387] width 26 height 26
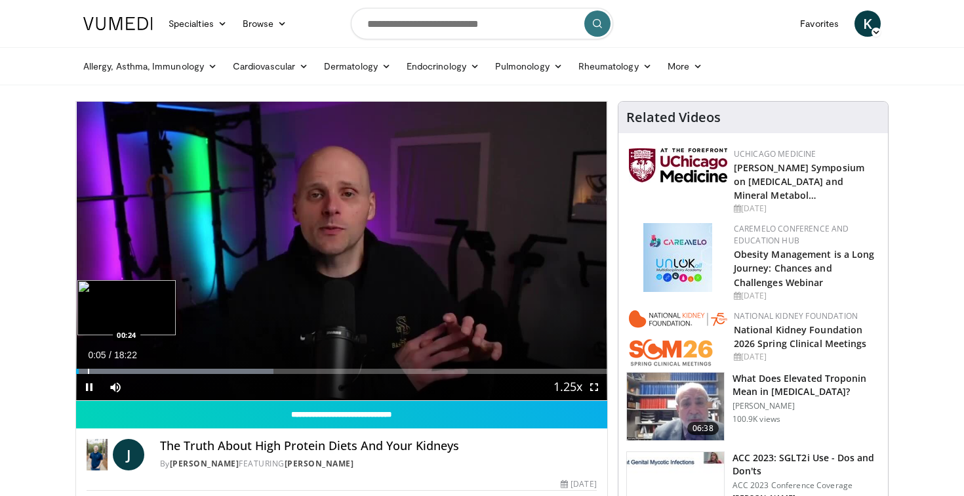
click at [88, 370] on div "Progress Bar" at bounding box center [88, 371] width 1 height 5
click at [99, 371] on div "Progress Bar" at bounding box center [99, 371] width 1 height 5
click at [116, 371] on div "Progress Bar" at bounding box center [116, 371] width 1 height 5
click at [130, 371] on div "Progress Bar" at bounding box center [130, 371] width 1 height 5
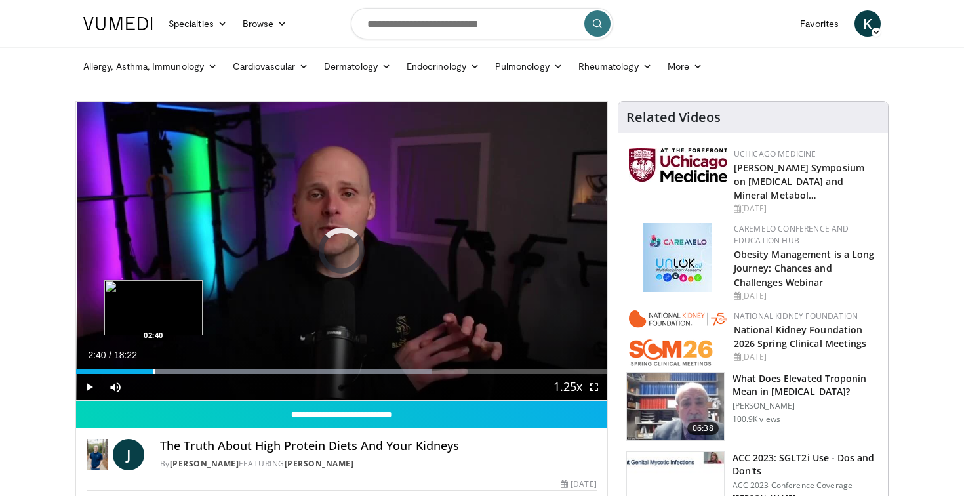
click at [153, 370] on div "Progress Bar" at bounding box center [153, 371] width 1 height 5
click at [166, 370] on div "Progress Bar" at bounding box center [166, 371] width 1 height 5
click at [181, 371] on div "Progress Bar" at bounding box center [181, 371] width 1 height 5
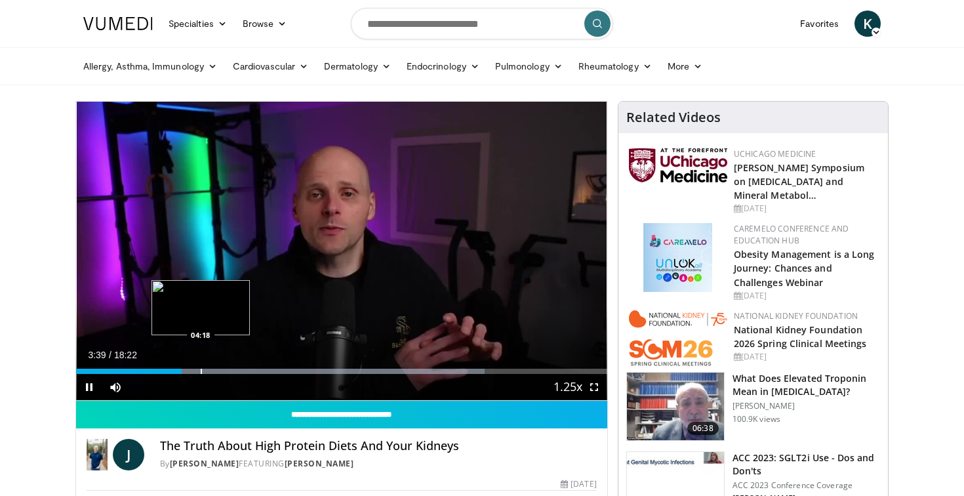
click at [201, 369] on div "Progress Bar" at bounding box center [201, 371] width 1 height 5
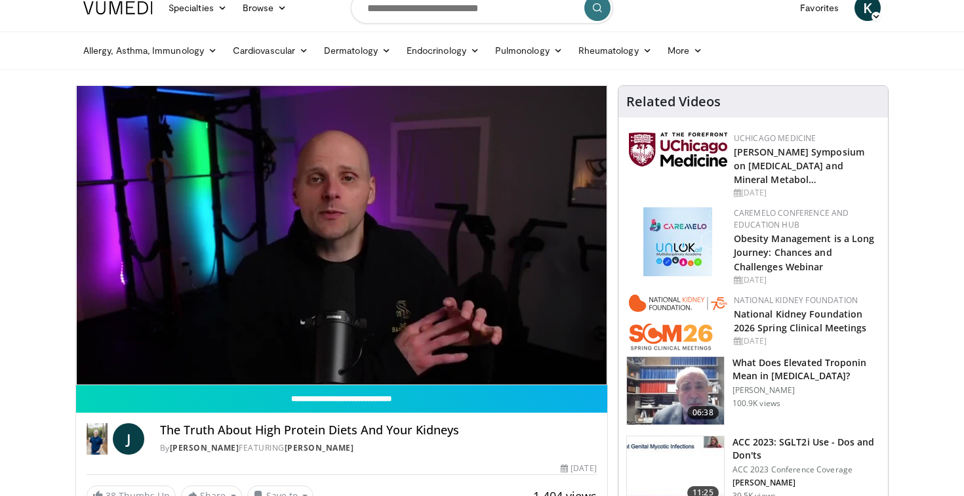
scroll to position [14, 0]
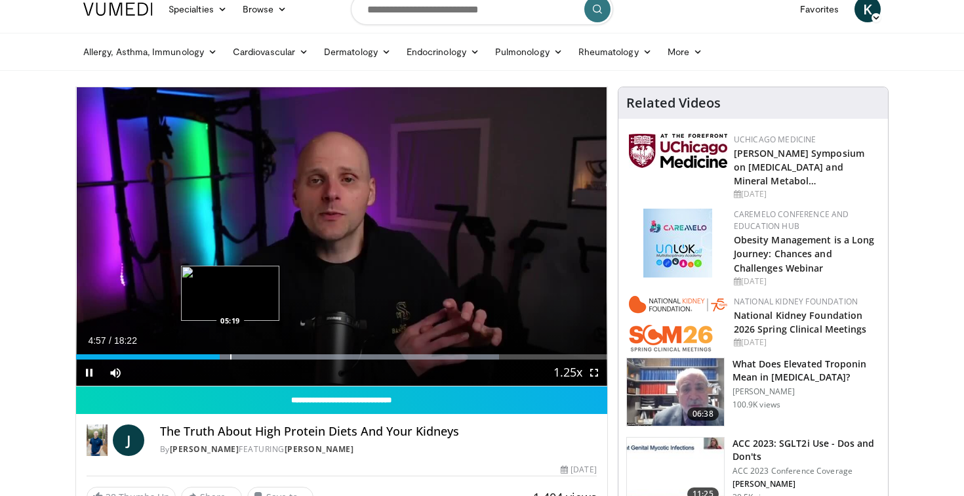
click at [231, 356] on div "Progress Bar" at bounding box center [230, 356] width 1 height 5
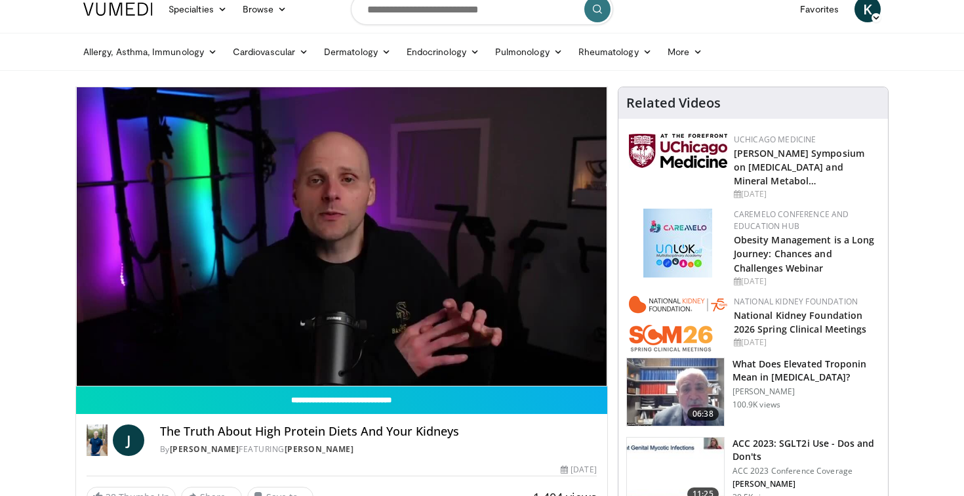
click at [242, 355] on video-js "**********" at bounding box center [341, 236] width 531 height 299
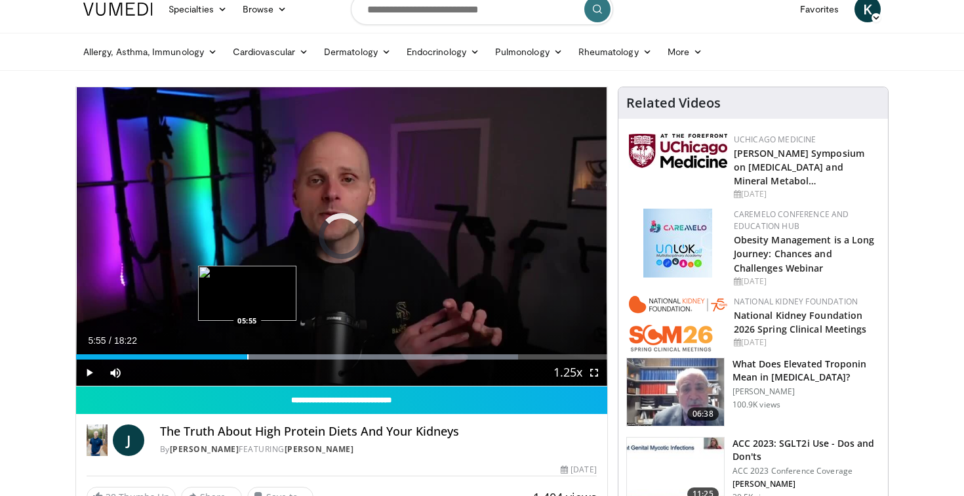
click at [247, 355] on div "Progress Bar" at bounding box center [247, 356] width 1 height 5
click at [264, 355] on div "Progress Bar" at bounding box center [264, 356] width 1 height 5
click at [279, 355] on div "Progress Bar" at bounding box center [279, 356] width 1 height 5
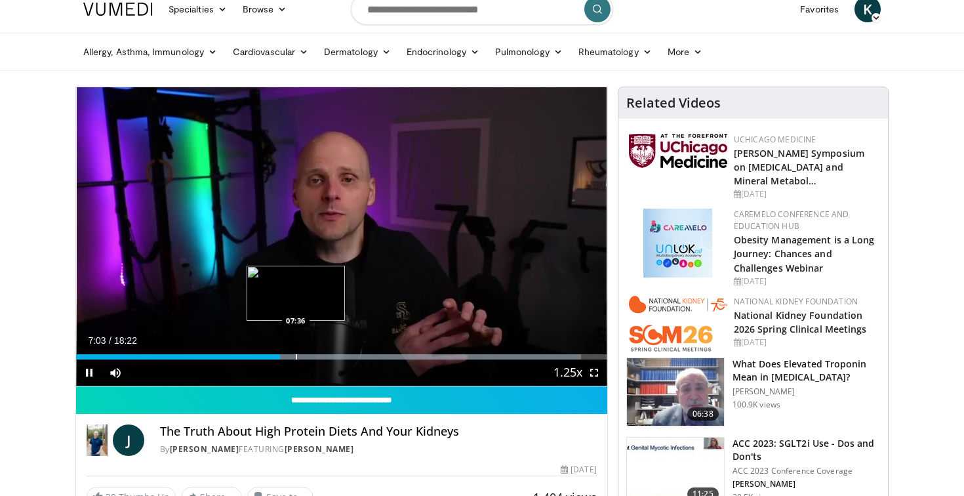
click at [296, 357] on div "Progress Bar" at bounding box center [296, 356] width 1 height 5
click at [318, 356] on div "Progress Bar" at bounding box center [318, 356] width 1 height 5
click at [342, 356] on div "Progress Bar" at bounding box center [342, 356] width 1 height 5
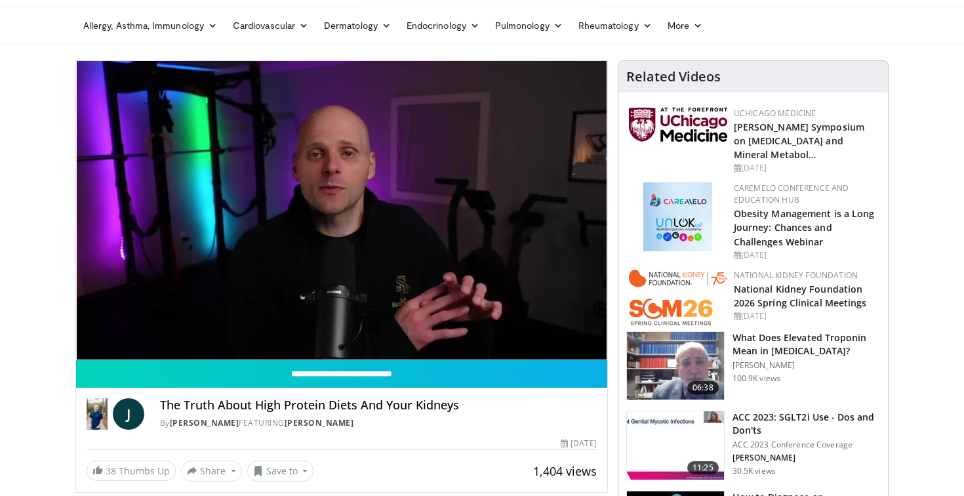
scroll to position [41, 0]
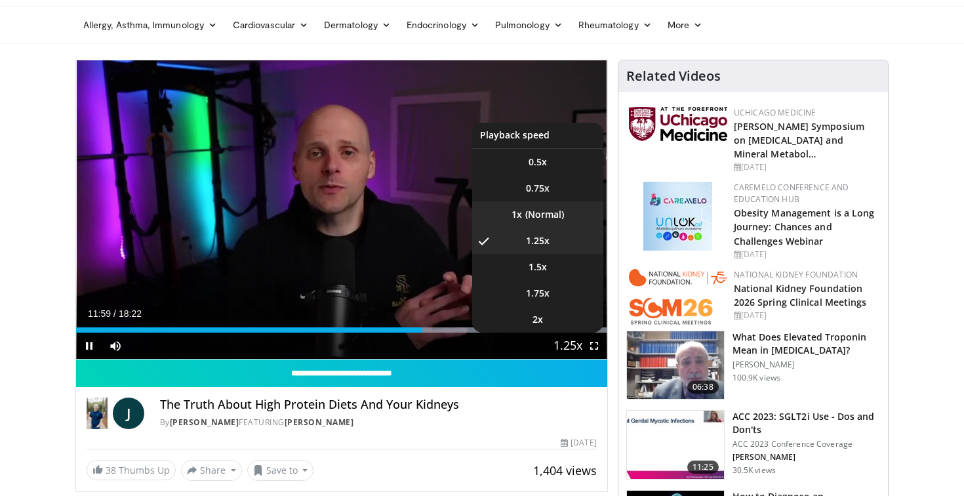
click at [557, 220] on li "1x" at bounding box center [537, 214] width 131 height 26
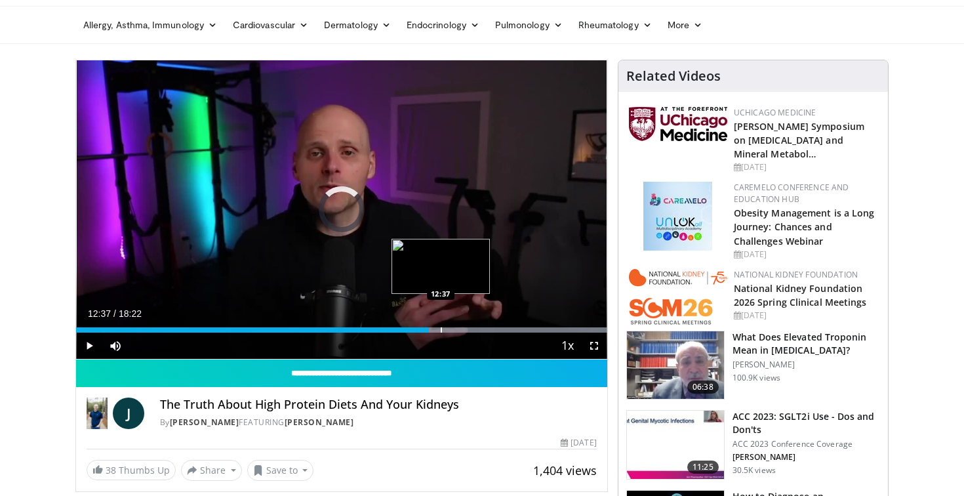
click at [441, 329] on div "Progress Bar" at bounding box center [441, 329] width 1 height 5
click at [451, 327] on div "Progress Bar" at bounding box center [451, 329] width 1 height 5
click at [462, 329] on div "Progress Bar" at bounding box center [462, 329] width 1 height 5
click at [473, 329] on div "Progress Bar" at bounding box center [473, 329] width 1 height 5
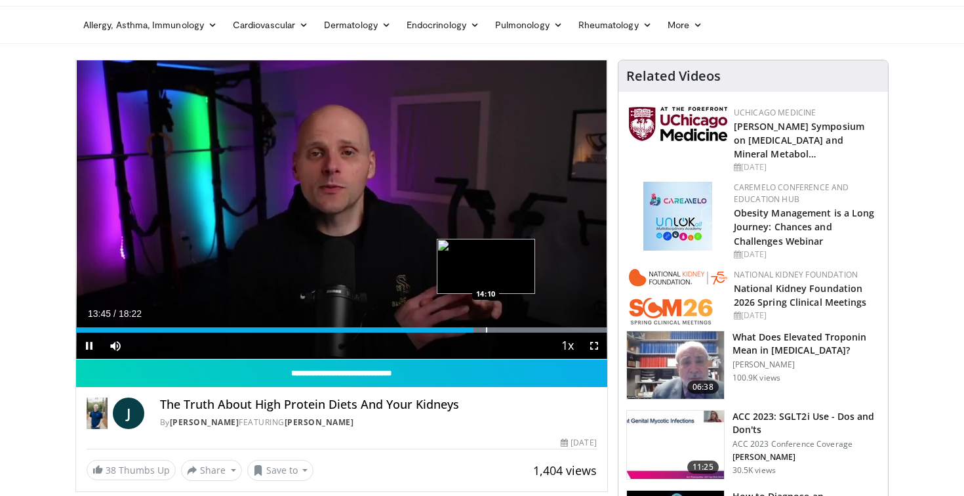
click at [486, 329] on div "Progress Bar" at bounding box center [486, 329] width 1 height 5
click at [498, 329] on div "Progress Bar" at bounding box center [498, 329] width 1 height 5
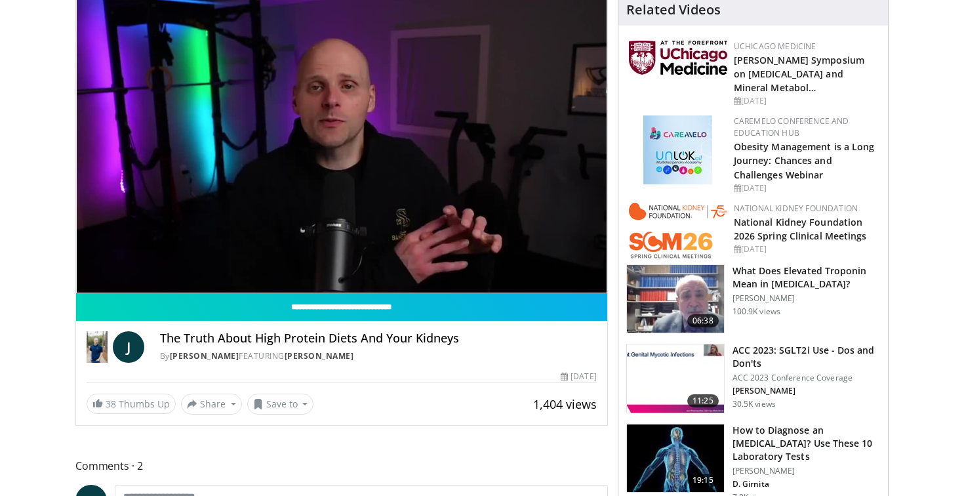
scroll to position [102, 0]
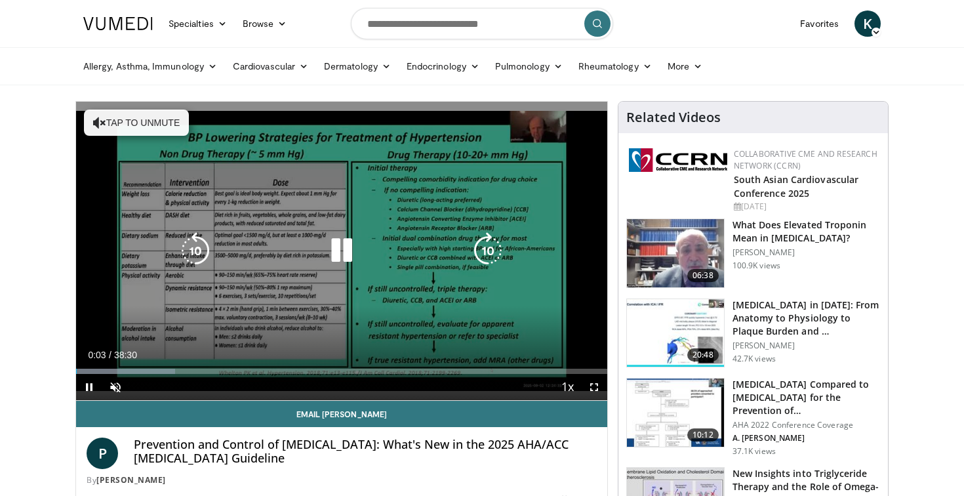
click at [100, 120] on icon "Video Player" at bounding box center [99, 122] width 13 height 13
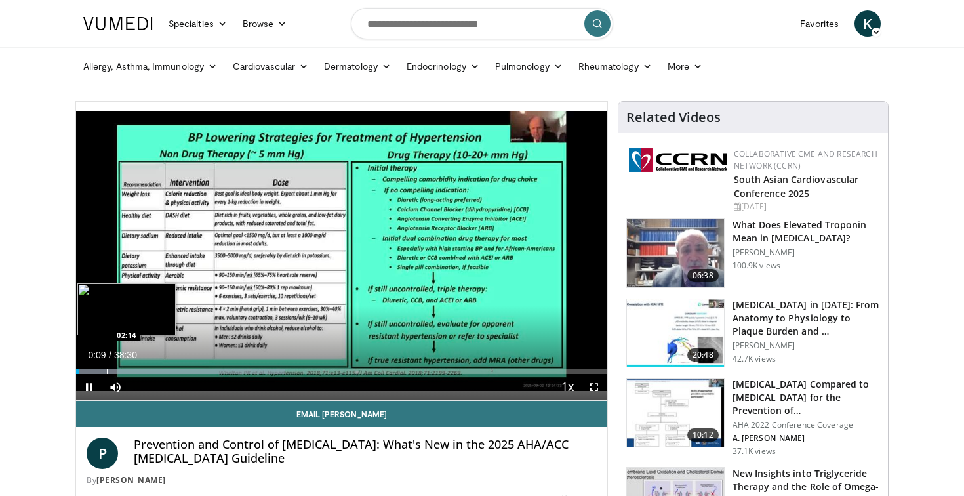
click at [107, 367] on div "Loaded : 39.32% 00:10 02:14" at bounding box center [341, 367] width 531 height 12
click at [117, 369] on div "Progress Bar" at bounding box center [117, 371] width 1 height 5
click at [131, 369] on div "Progress Bar" at bounding box center [131, 371] width 1 height 5
click at [123, 369] on div "Progress Bar" at bounding box center [123, 371] width 1 height 5
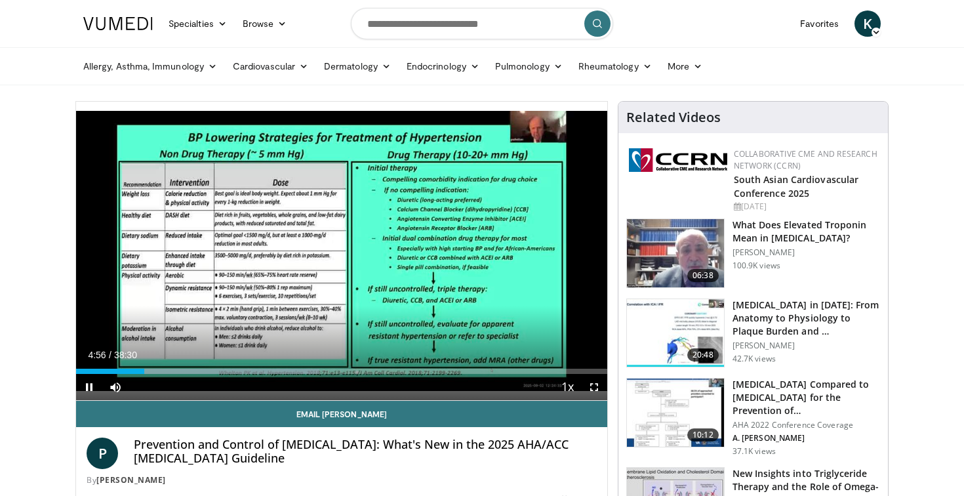
click at [87, 388] on span "Video Player" at bounding box center [89, 387] width 26 height 26
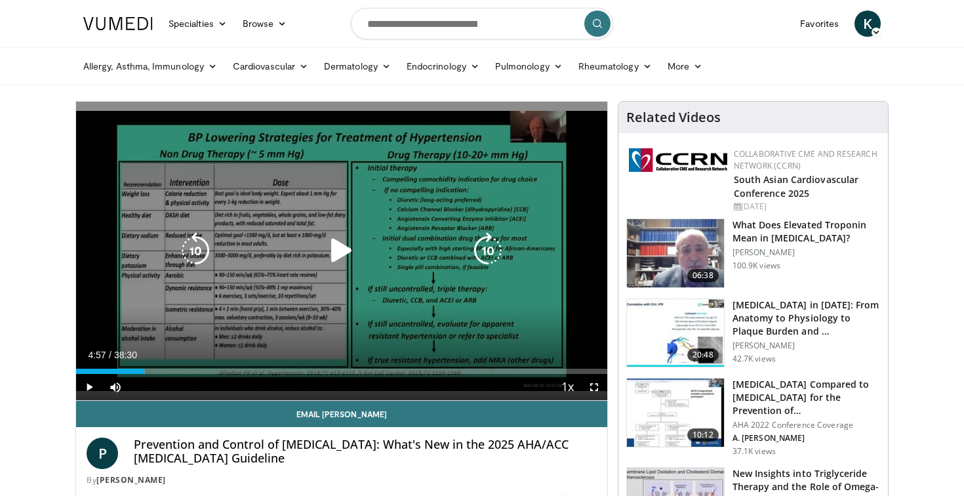
click at [335, 256] on icon "Video Player" at bounding box center [341, 250] width 37 height 37
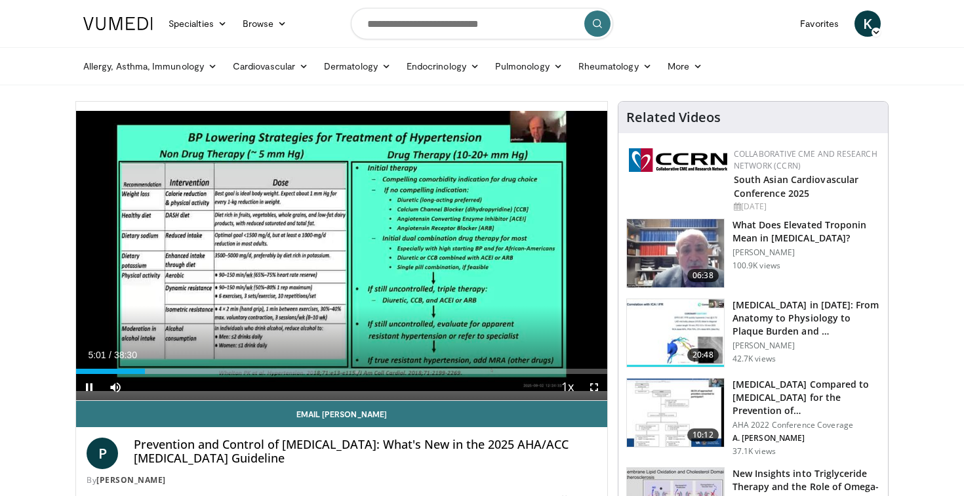
click at [595, 386] on span "Video Player" at bounding box center [594, 387] width 26 height 26
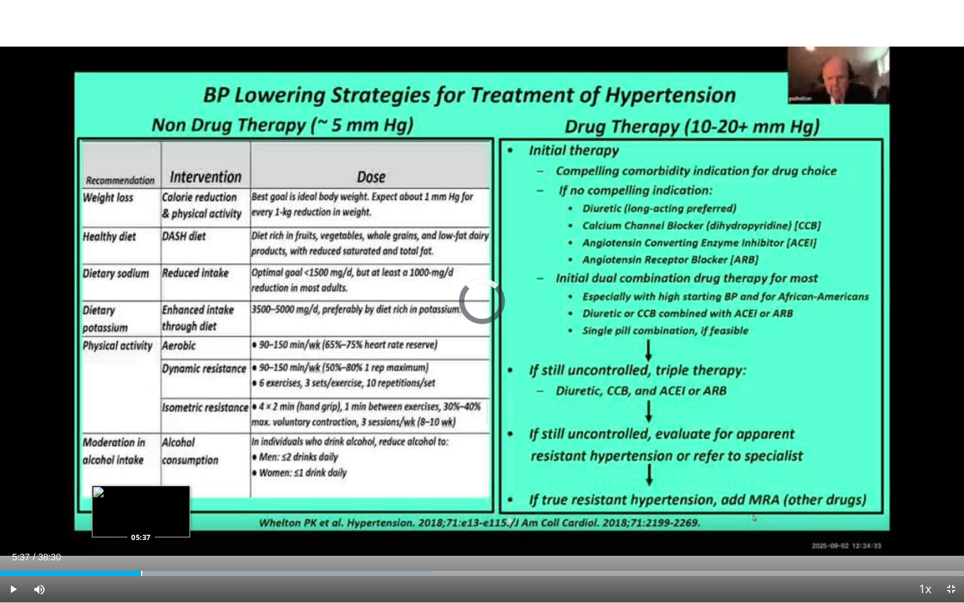
click at [141, 495] on div "Progress Bar" at bounding box center [141, 573] width 1 height 5
click at [184, 495] on div "Progress Bar" at bounding box center [184, 573] width 1 height 5
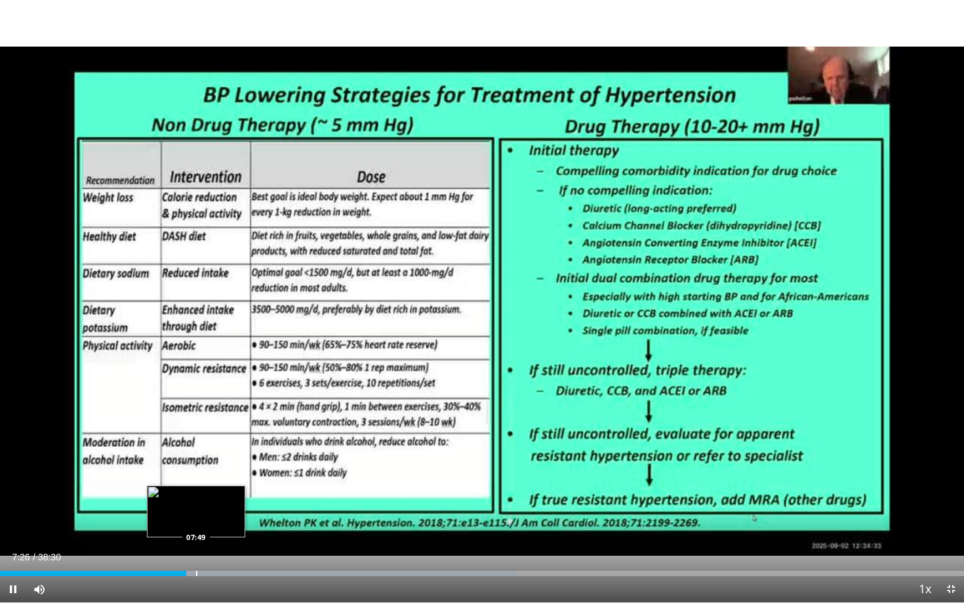
click at [196, 495] on div "Progress Bar" at bounding box center [196, 573] width 1 height 5
click at [231, 495] on div "Loaded : 58.32% 08:30 09:14" at bounding box center [482, 569] width 964 height 12
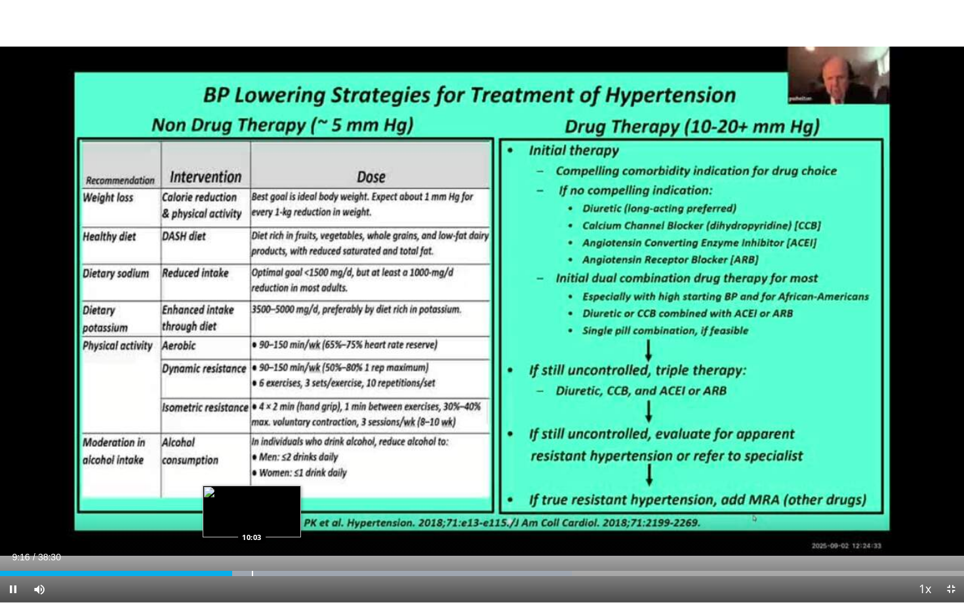
click at [252, 495] on div "Loaded : 59.29% 09:16 10:03" at bounding box center [482, 569] width 964 height 12
click at [270, 495] on div "Progress Bar" at bounding box center [270, 573] width 1 height 5
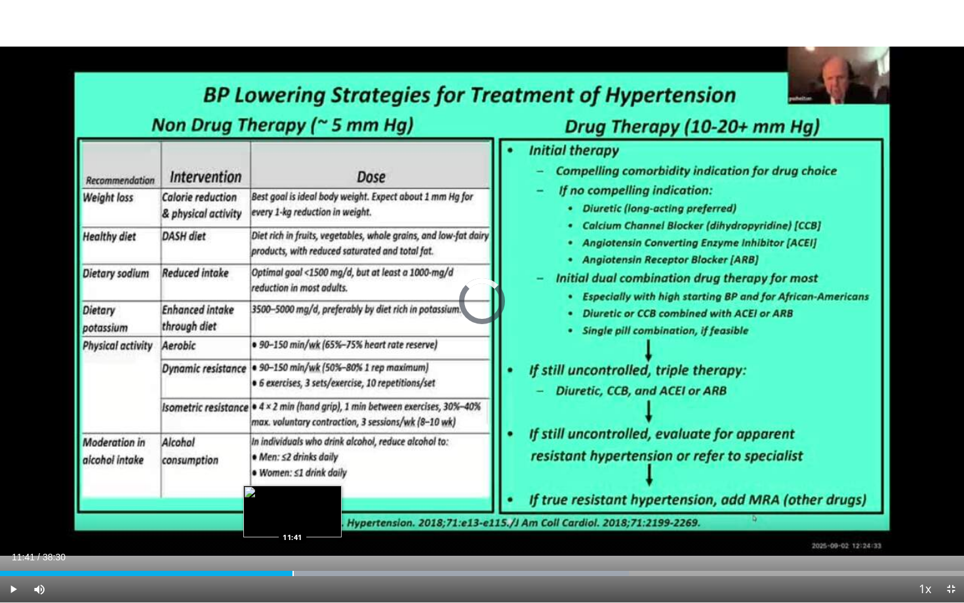
click at [292, 495] on div "Progress Bar" at bounding box center [292, 573] width 1 height 5
click at [322, 495] on div "Progress Bar" at bounding box center [322, 573] width 1 height 5
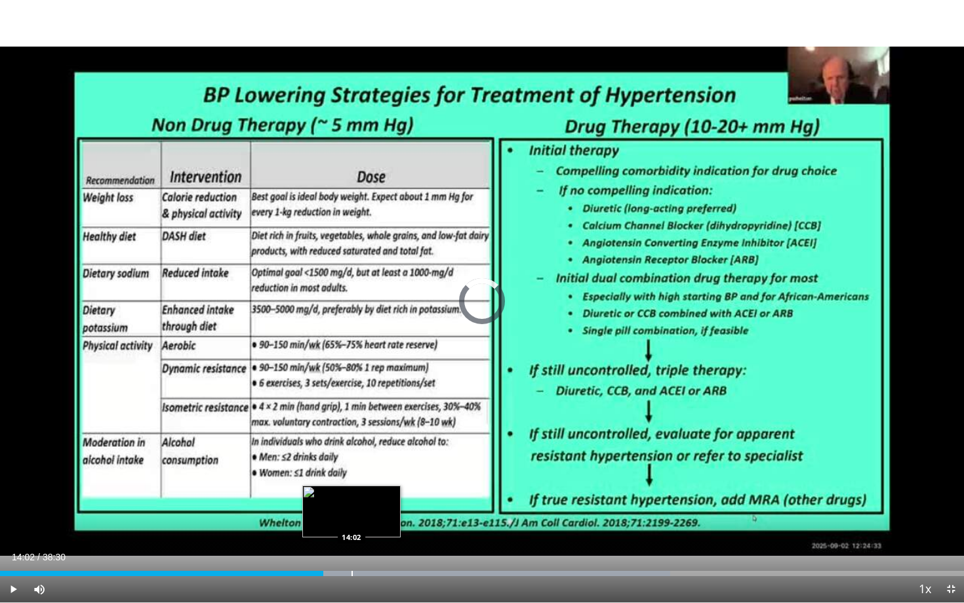
click at [351, 495] on div "Progress Bar" at bounding box center [351, 573] width 1 height 5
click at [382, 495] on div "Progress Bar" at bounding box center [382, 573] width 1 height 5
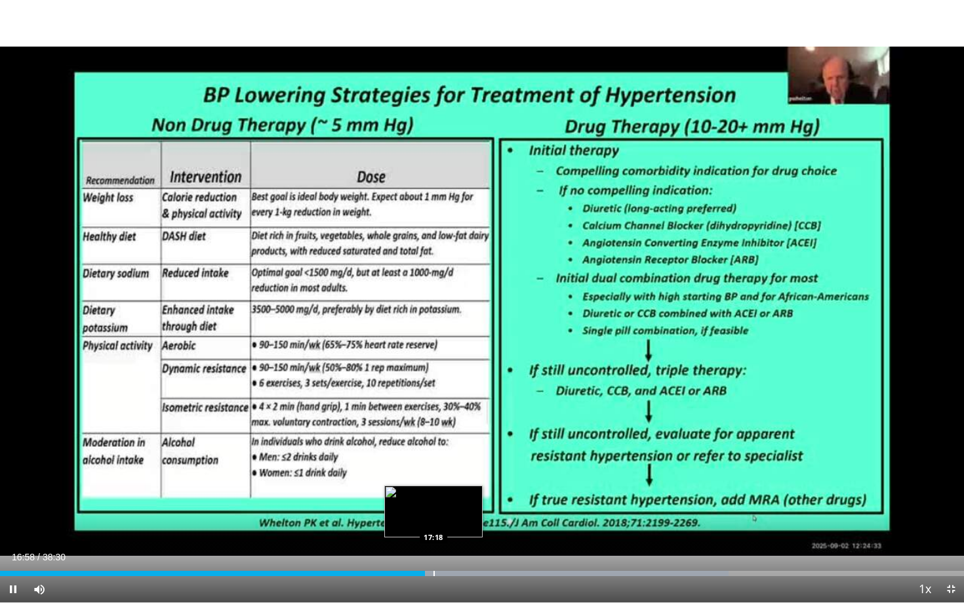
click at [434, 495] on div "Loaded : 75.61% 16:58 17:18" at bounding box center [482, 569] width 964 height 12
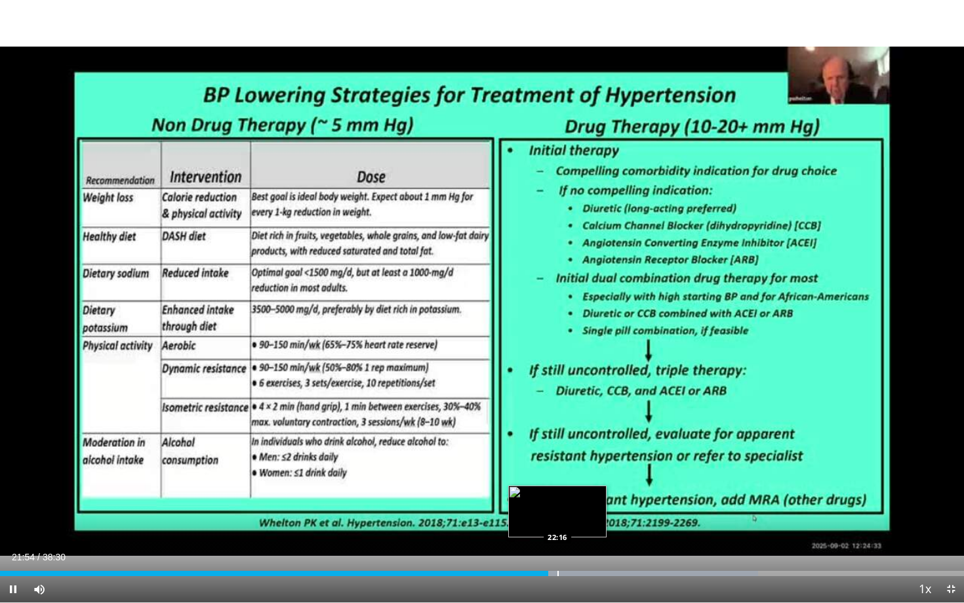
click at [557, 495] on div "Progress Bar" at bounding box center [557, 573] width 1 height 5
click at [579, 495] on div "Progress Bar" at bounding box center [579, 573] width 1 height 5
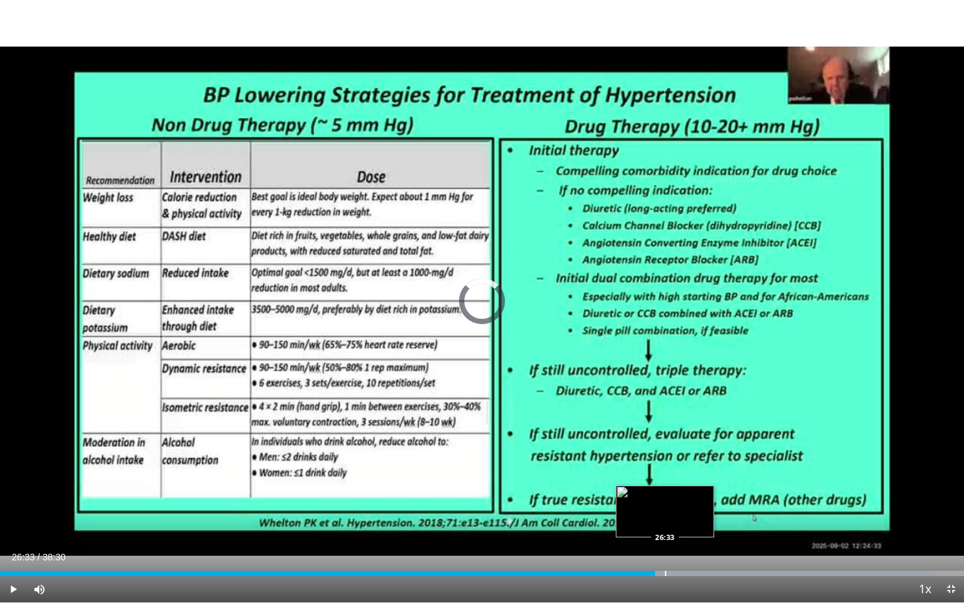
click at [665, 495] on div "Progress Bar" at bounding box center [665, 573] width 1 height 5
click at [678, 495] on div "Progress Bar" at bounding box center [678, 573] width 1 height 5
click at [692, 495] on div "Progress Bar" at bounding box center [692, 573] width 1 height 5
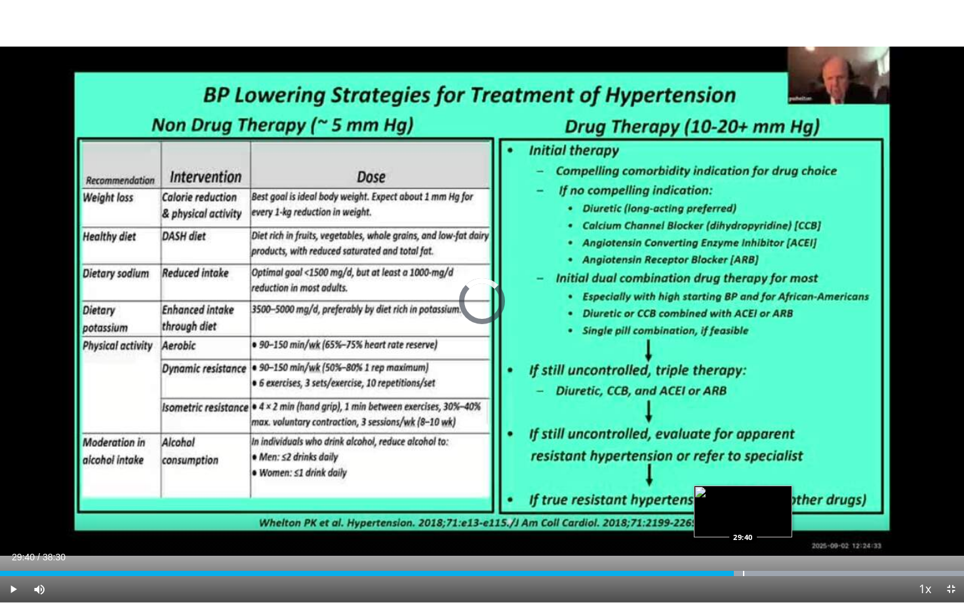
click at [743, 495] on div "Progress Bar" at bounding box center [743, 573] width 1 height 5
click at [761, 495] on div "Progress Bar" at bounding box center [761, 573] width 1 height 5
click at [777, 495] on div "Progress Bar" at bounding box center [777, 573] width 1 height 5
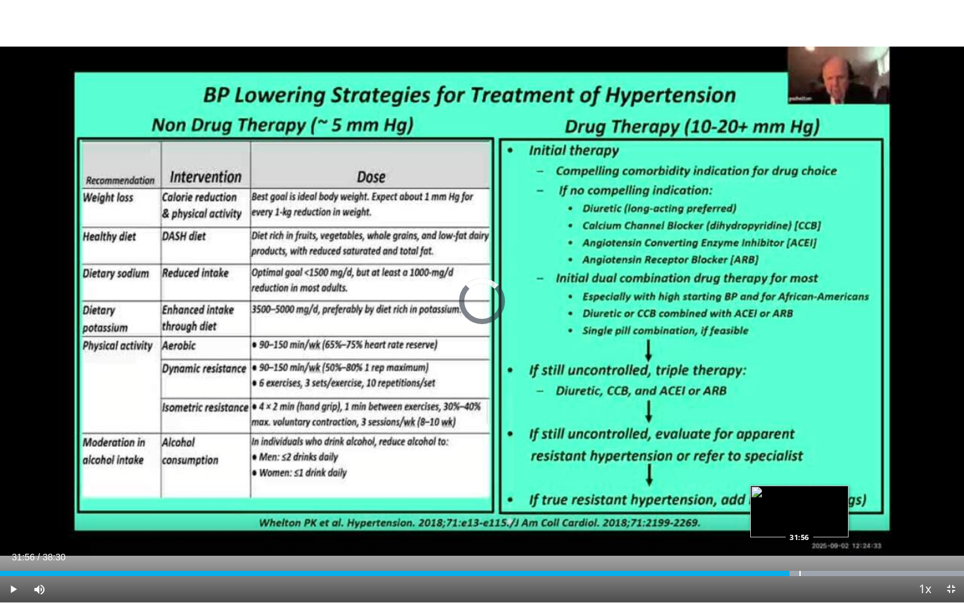
click at [799, 495] on div "Progress Bar" at bounding box center [799, 573] width 1 height 5
click at [821, 495] on div "Progress Bar" at bounding box center [821, 573] width 1 height 5
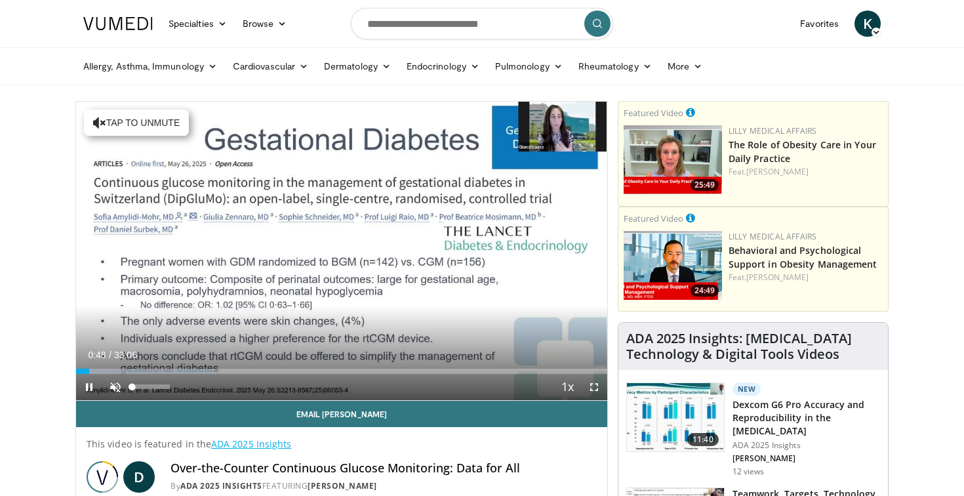
click at [120, 384] on span "Video Player" at bounding box center [115, 387] width 26 height 26
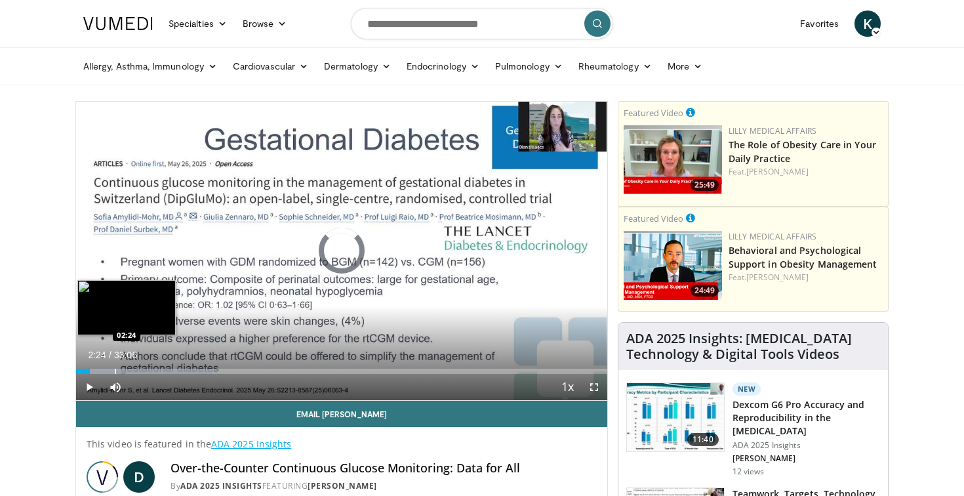
click at [115, 369] on div "Progress Bar" at bounding box center [115, 371] width 1 height 5
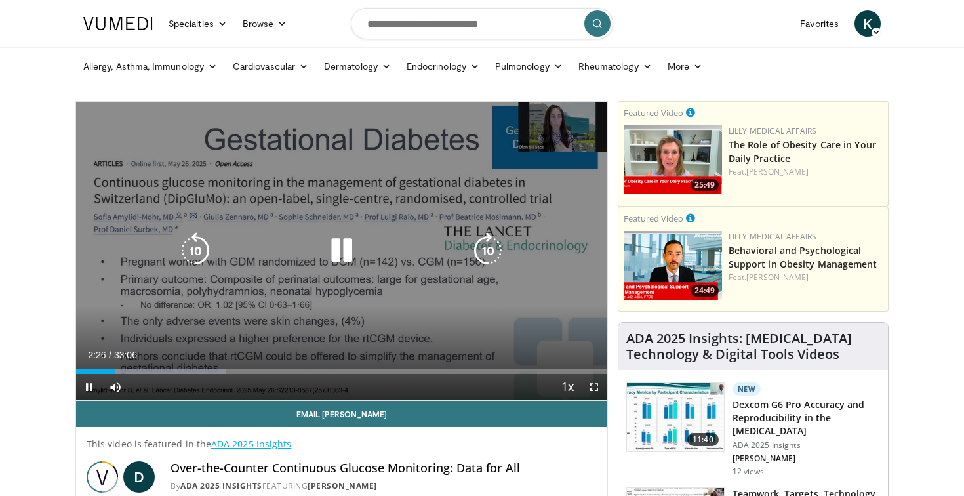
click at [132, 372] on video-js "**********" at bounding box center [341, 251] width 531 height 299
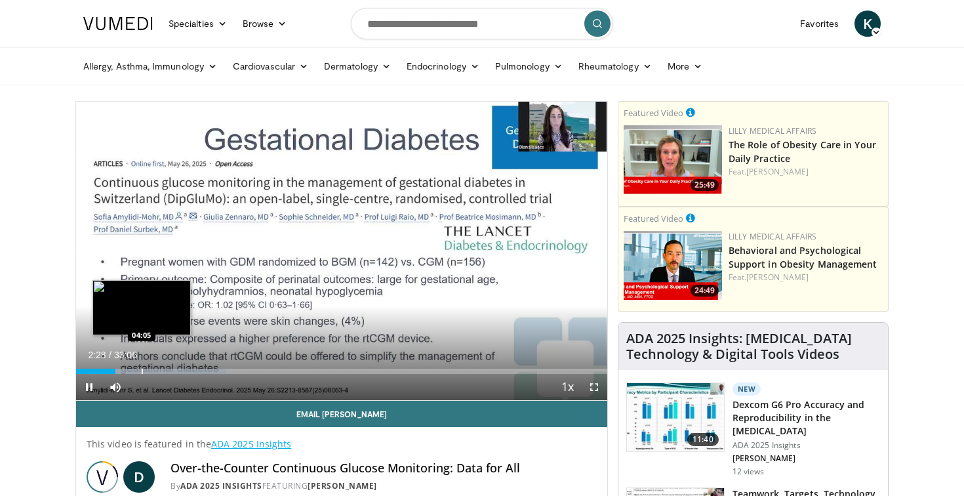
click at [142, 369] on div "Progress Bar" at bounding box center [142, 371] width 1 height 5
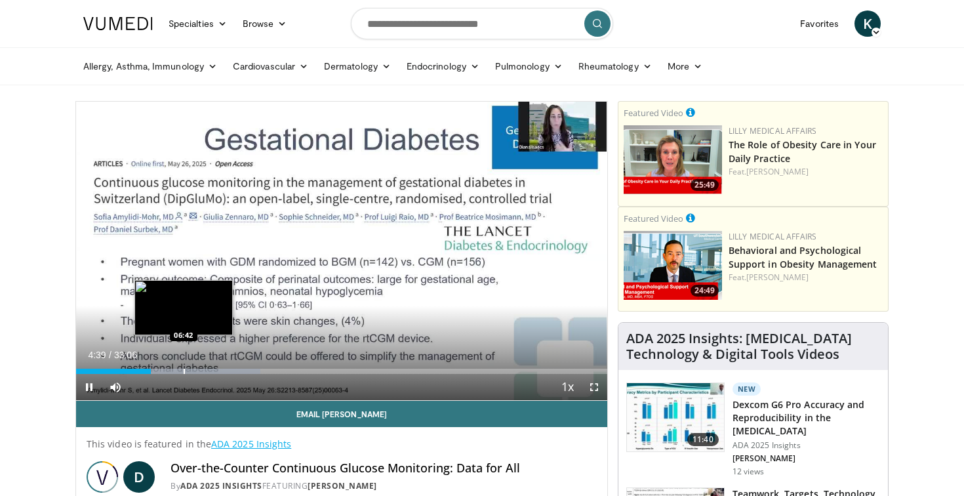
click at [184, 371] on div "Progress Bar" at bounding box center [184, 371] width 1 height 5
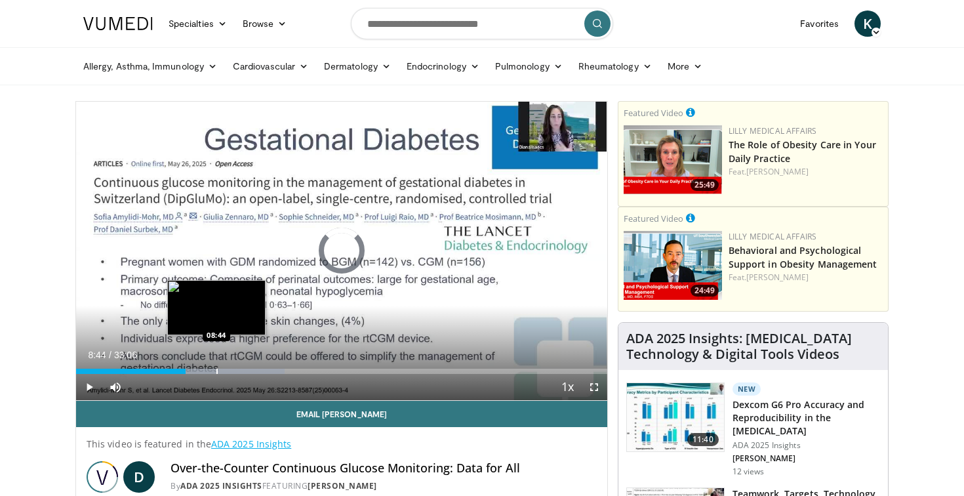
click at [216, 370] on div "Progress Bar" at bounding box center [216, 371] width 1 height 5
